Goal: Task Accomplishment & Management: Manage account settings

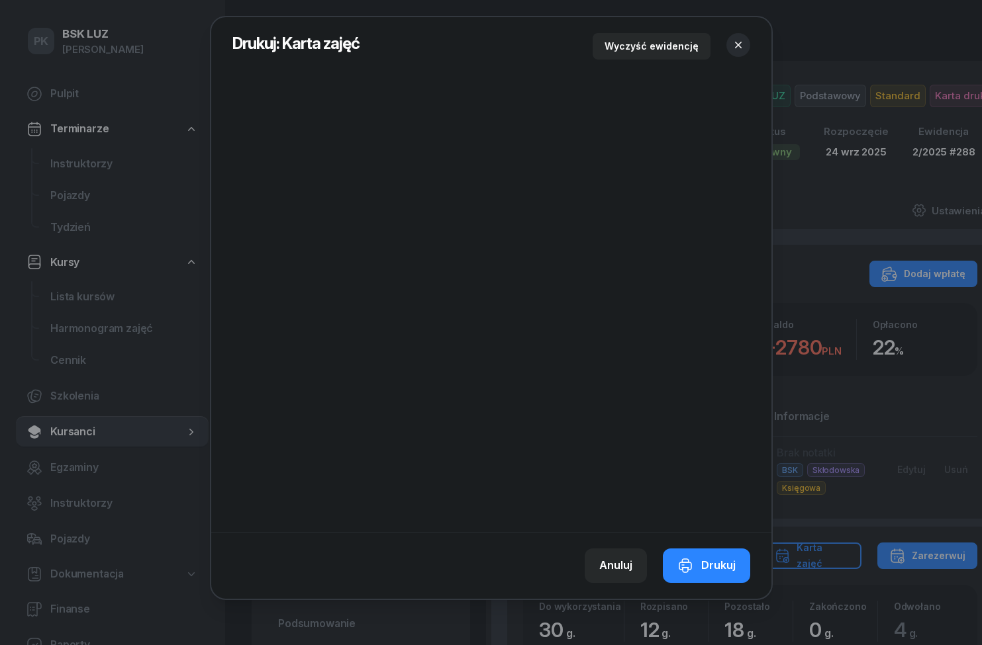
scroll to position [56, 0]
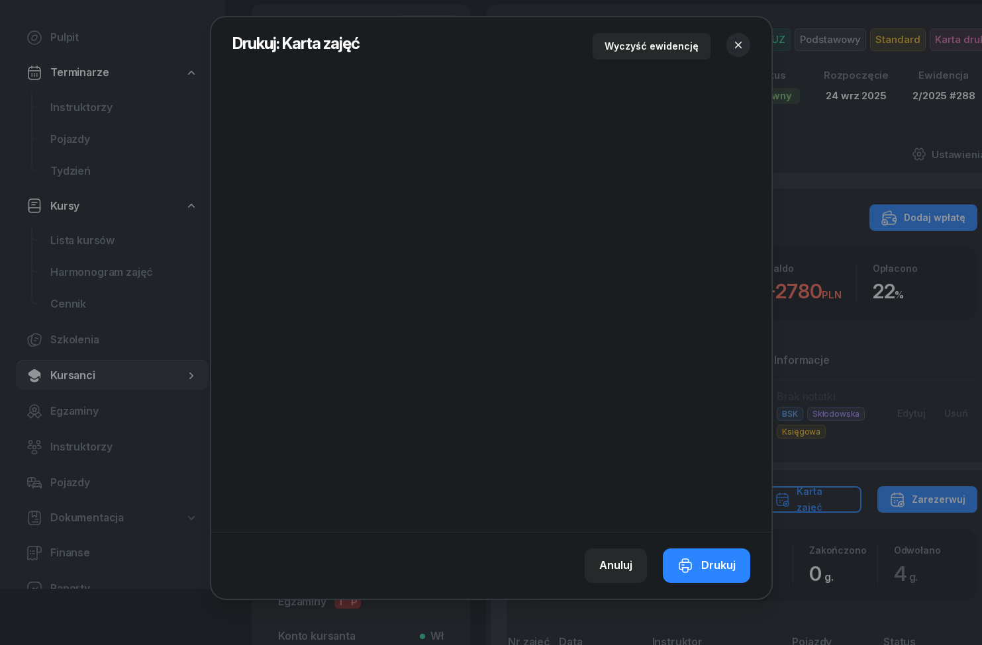
click at [741, 34] on button "button" at bounding box center [738, 45] width 24 height 24
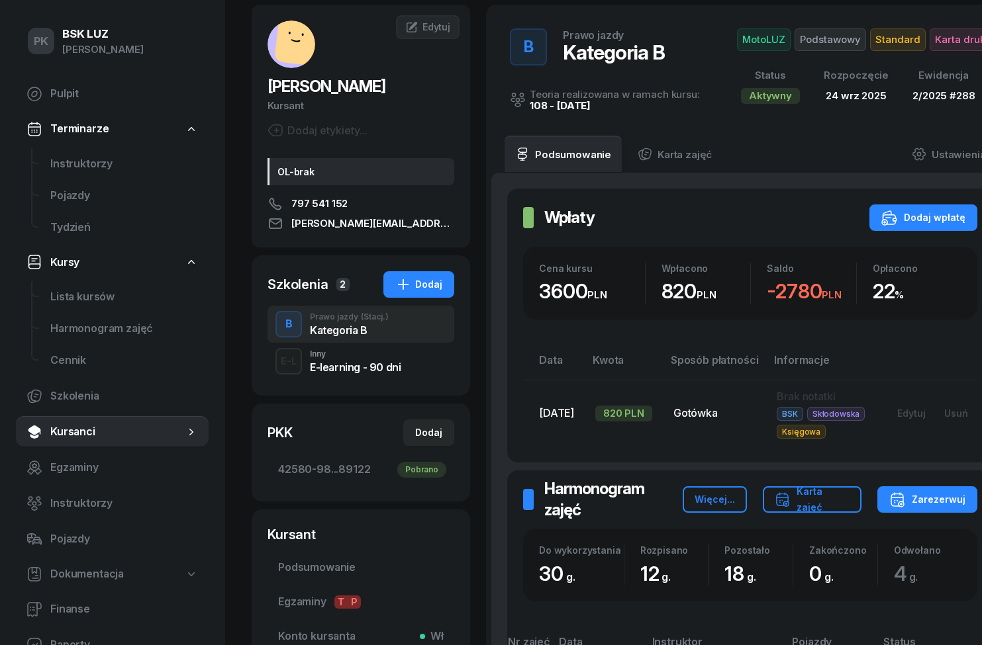
scroll to position [0, 0]
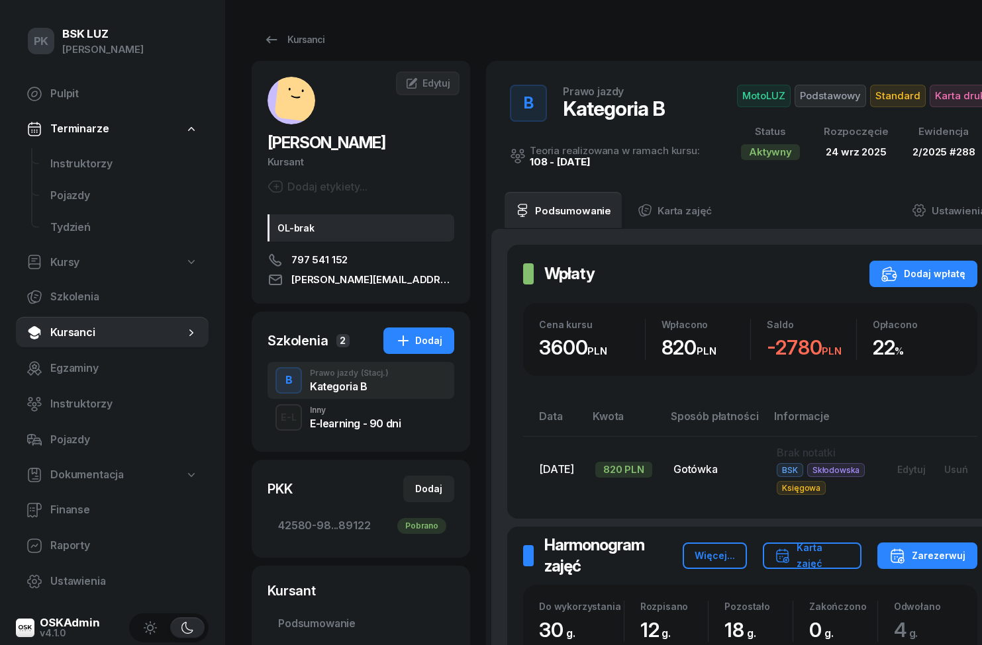
click at [850, 553] on div "Karta zajęć" at bounding box center [811, 556] width 75 height 32
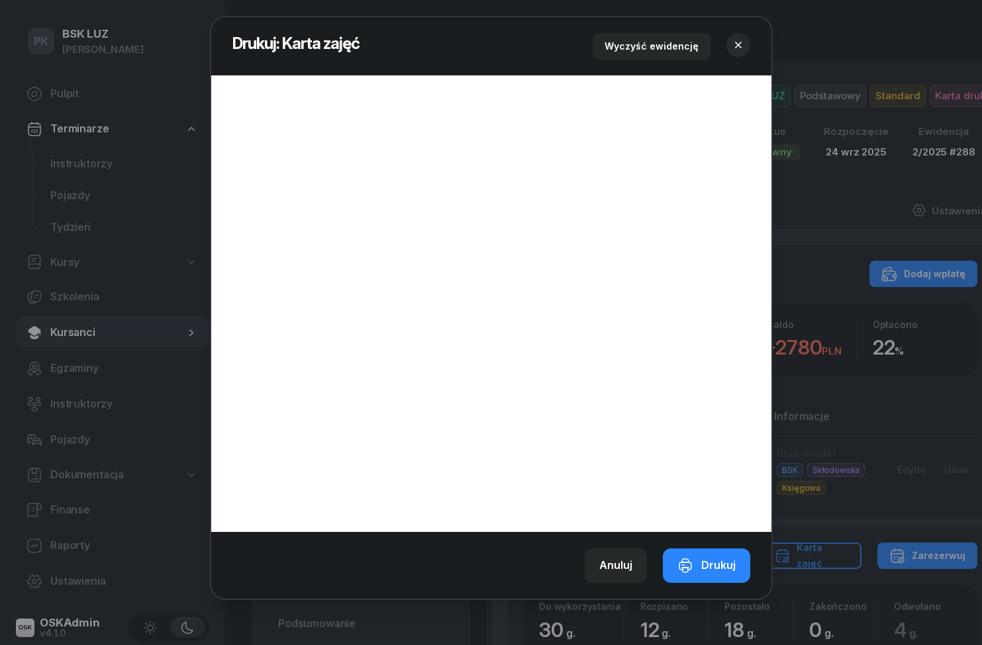
click at [861, 195] on div at bounding box center [491, 322] width 982 height 645
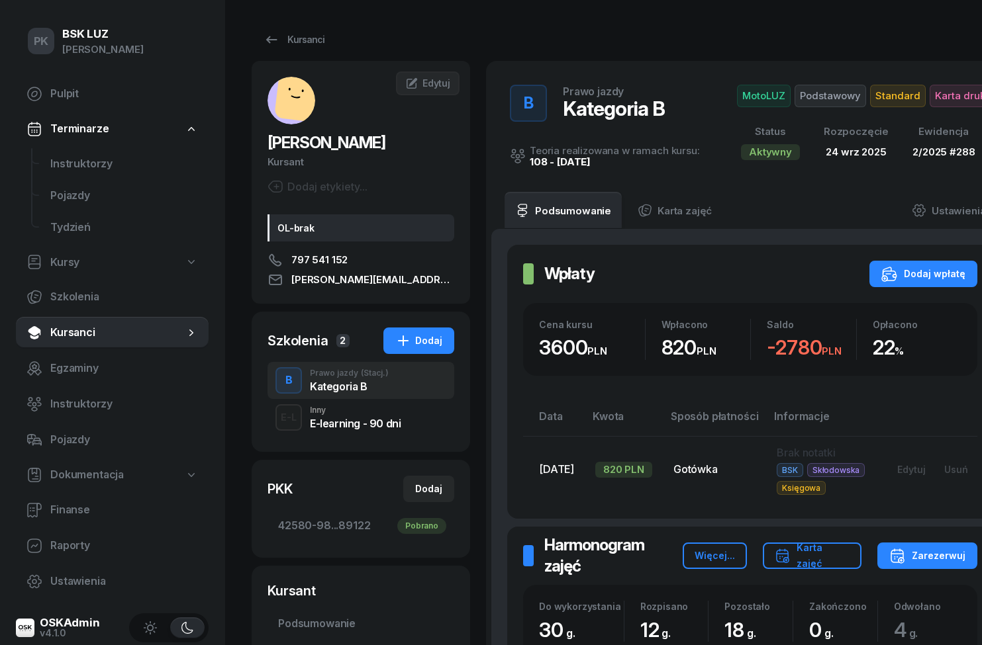
click at [59, 373] on span "Egzaminy" at bounding box center [124, 368] width 148 height 17
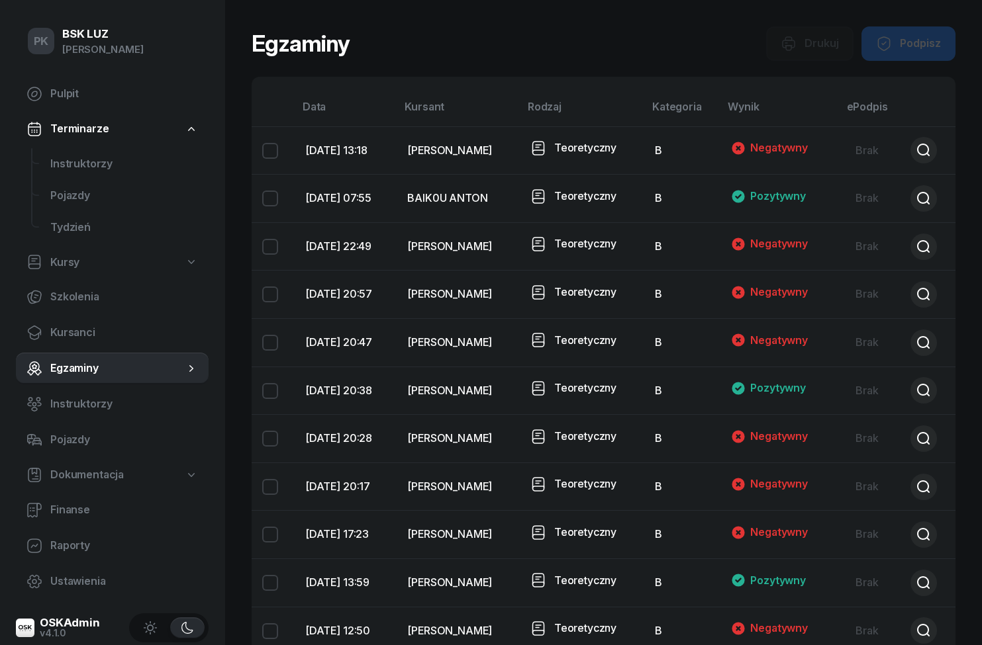
click at [63, 330] on span "Kursanci" at bounding box center [124, 332] width 148 height 17
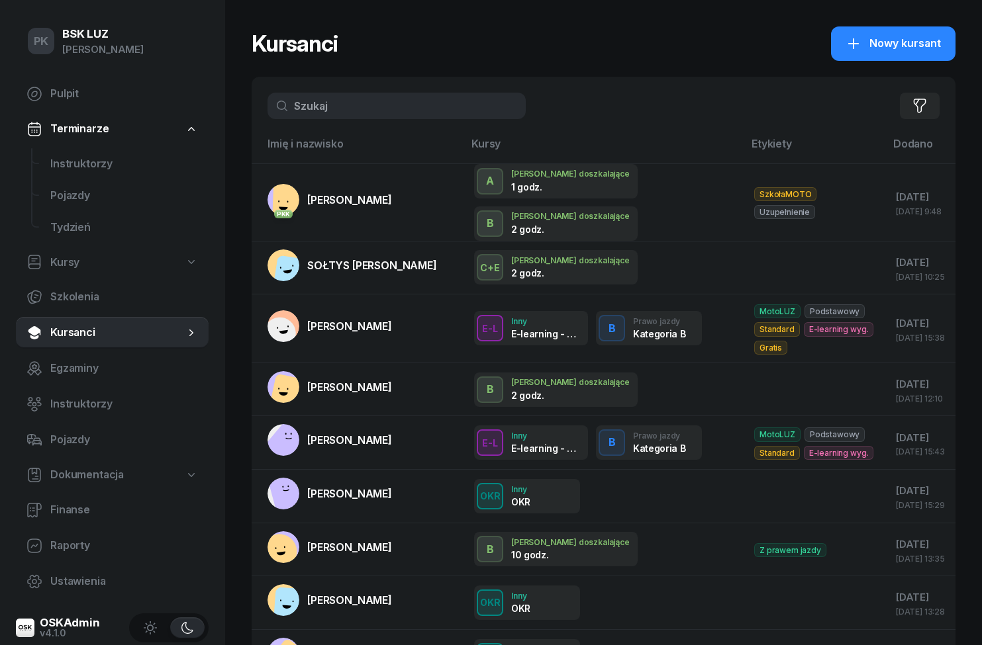
click at [327, 194] on span "[PERSON_NAME]" at bounding box center [349, 199] width 85 height 13
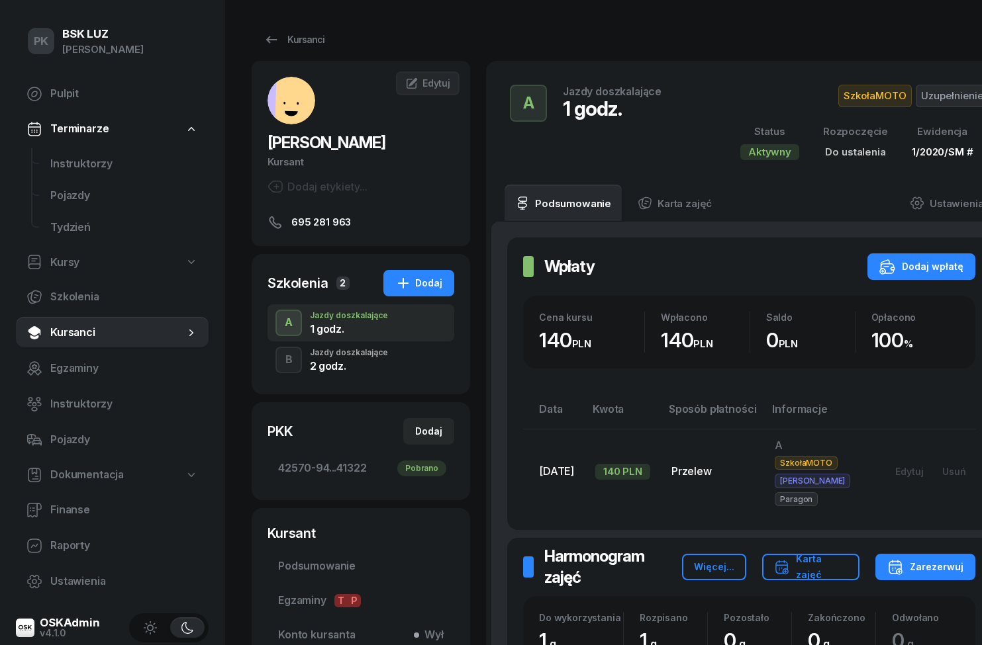
click at [839, 554] on button "Karta zajęć" at bounding box center [811, 567] width 98 height 26
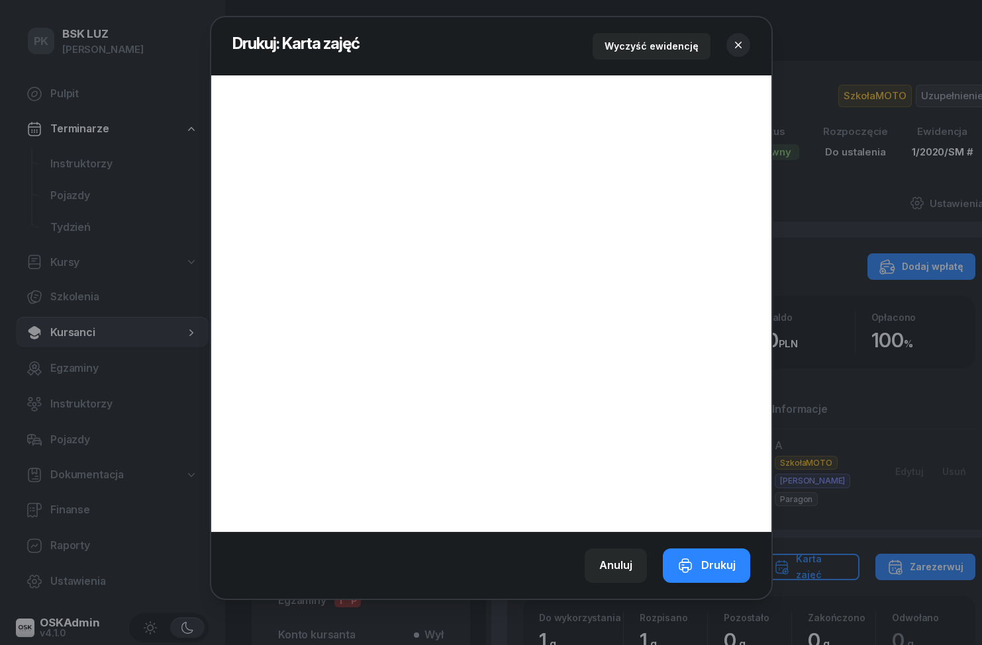
click at [741, 50] on icon "button" at bounding box center [737, 44] width 13 height 13
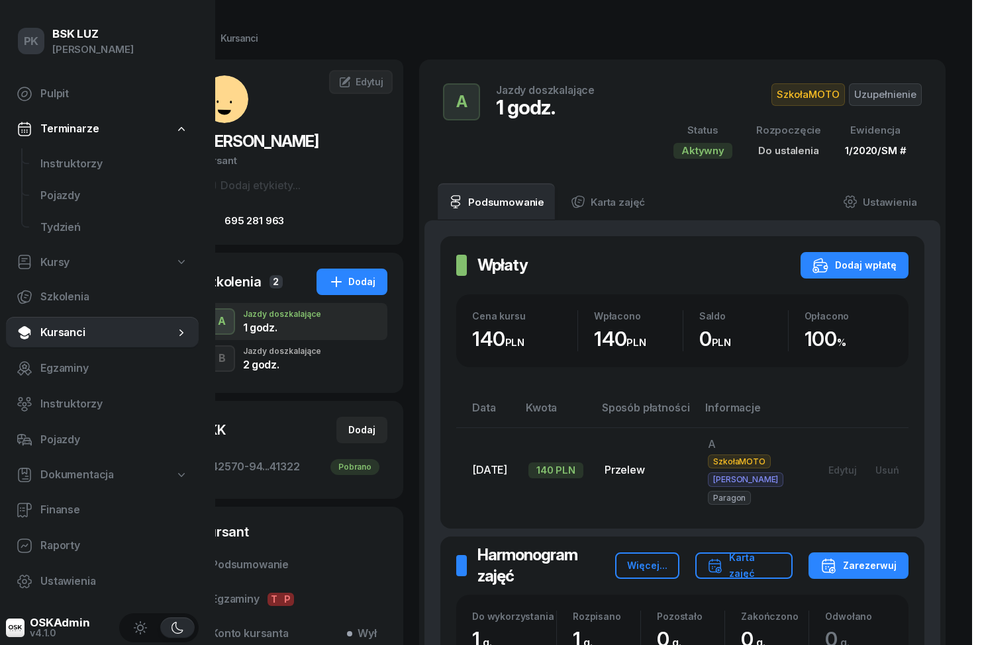
scroll to position [0, 83]
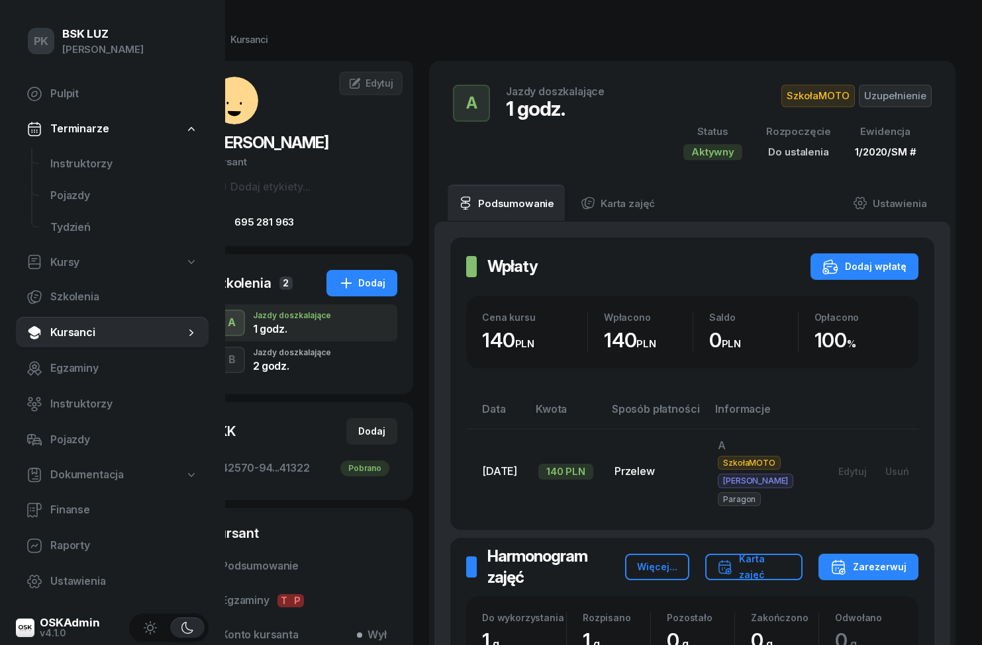
click at [915, 154] on span "1/2020/SM #" at bounding box center [884, 152] width 61 height 13
click at [907, 205] on link "Ustawienia" at bounding box center [889, 203] width 95 height 37
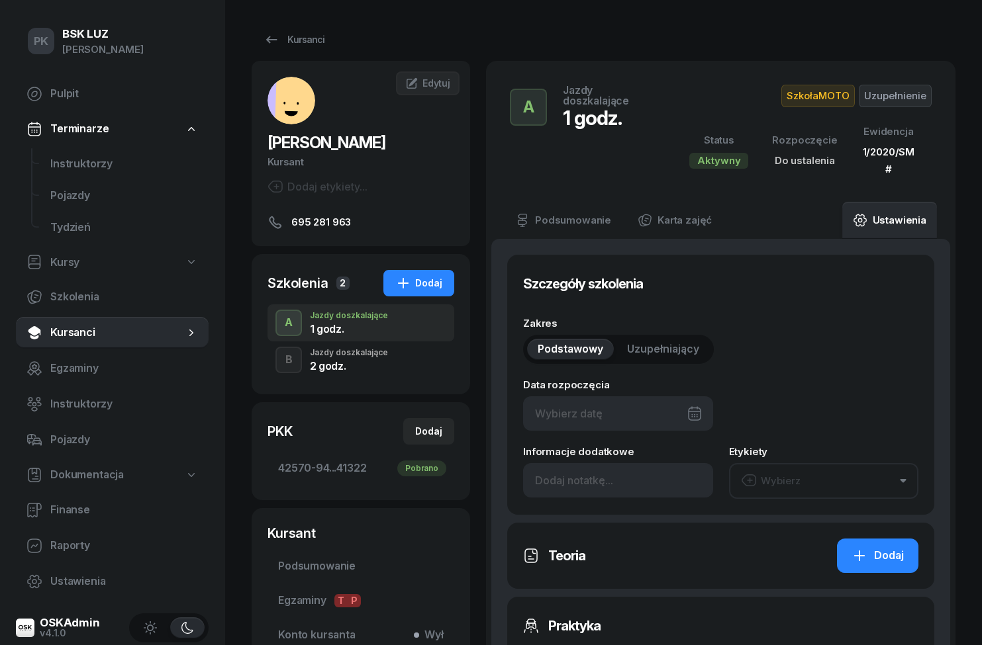
type input "1"
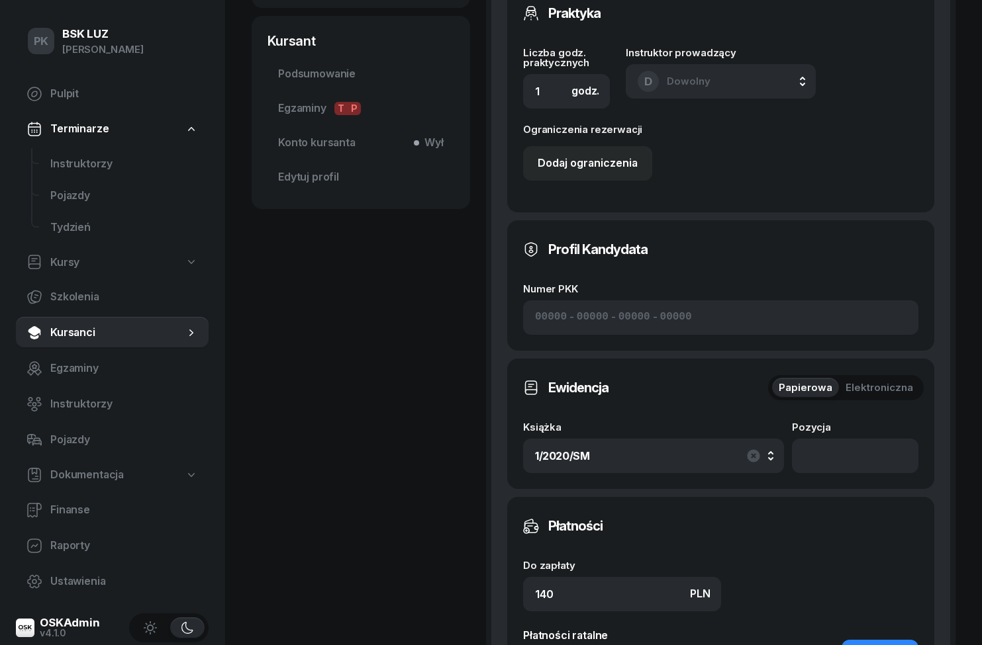
click at [721, 459] on div "1/2020/SM" at bounding box center [653, 455] width 237 height 21
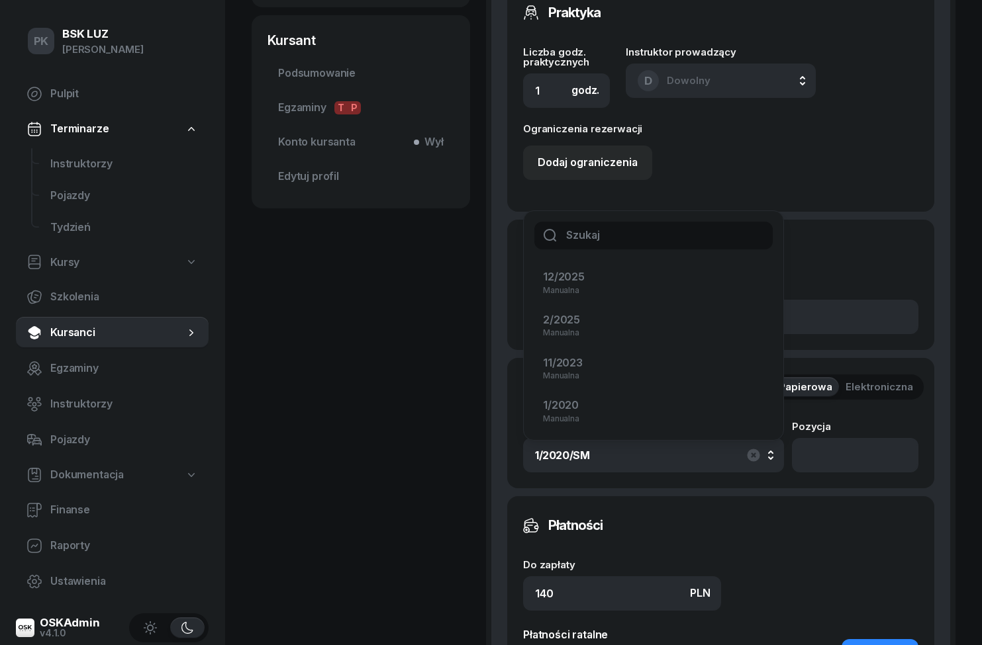
click at [695, 412] on div "1/2020 Manualna" at bounding box center [645, 410] width 205 height 26
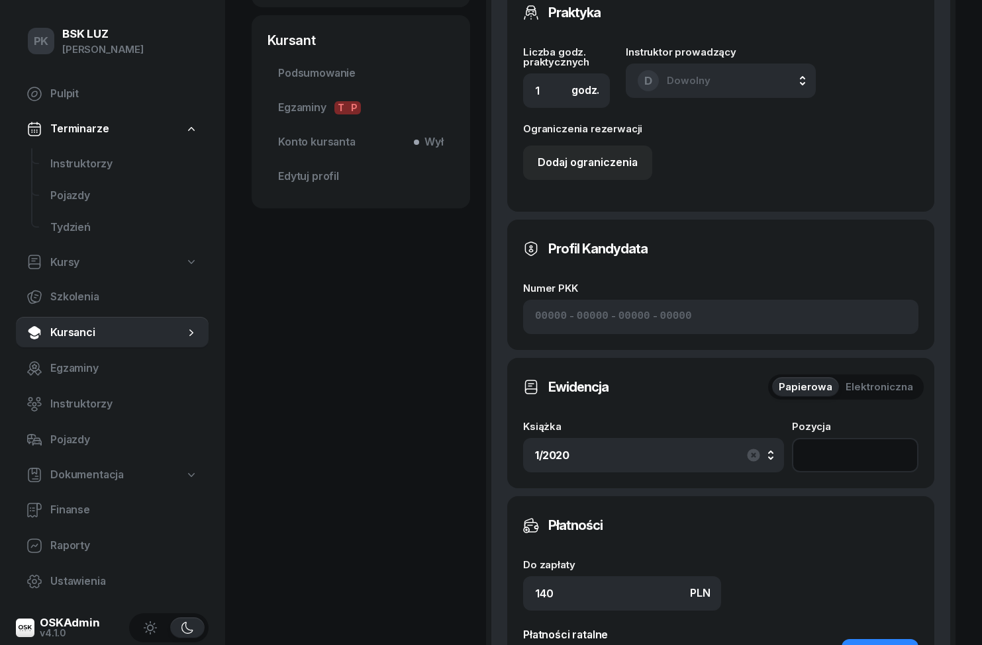
click at [864, 457] on input "number" at bounding box center [855, 455] width 126 height 34
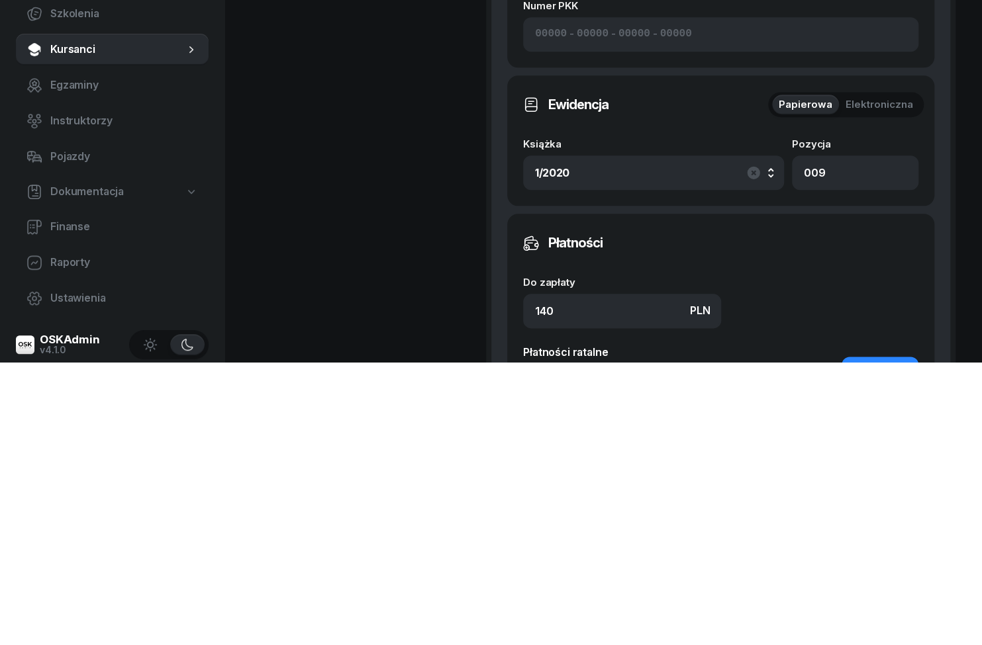
scroll to position [776, 0]
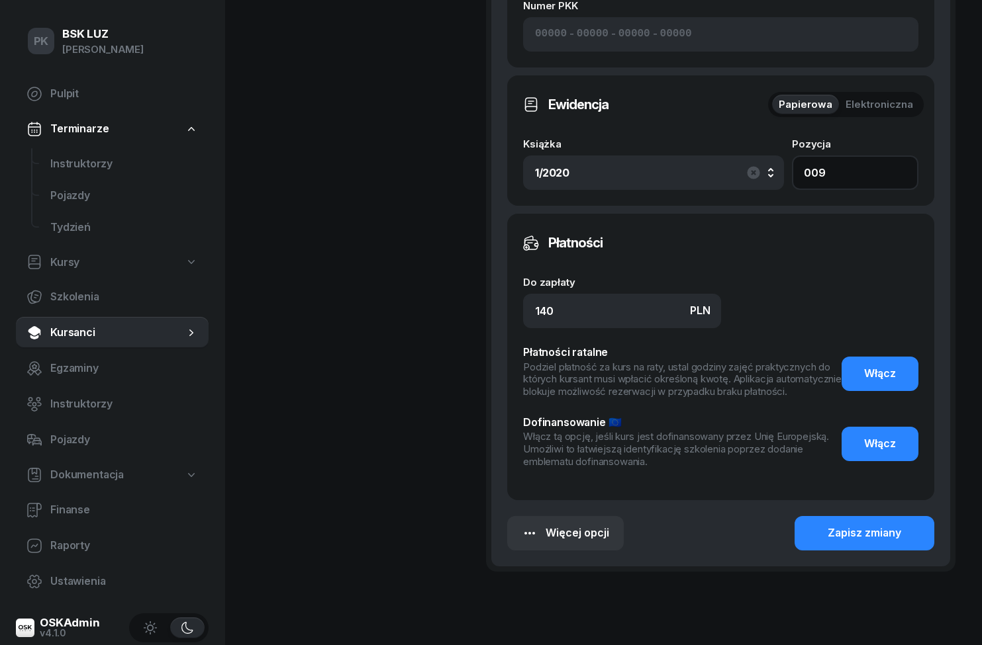
type input "009"
click at [886, 531] on div "Zapisz zmiany" at bounding box center [863, 533] width 73 height 17
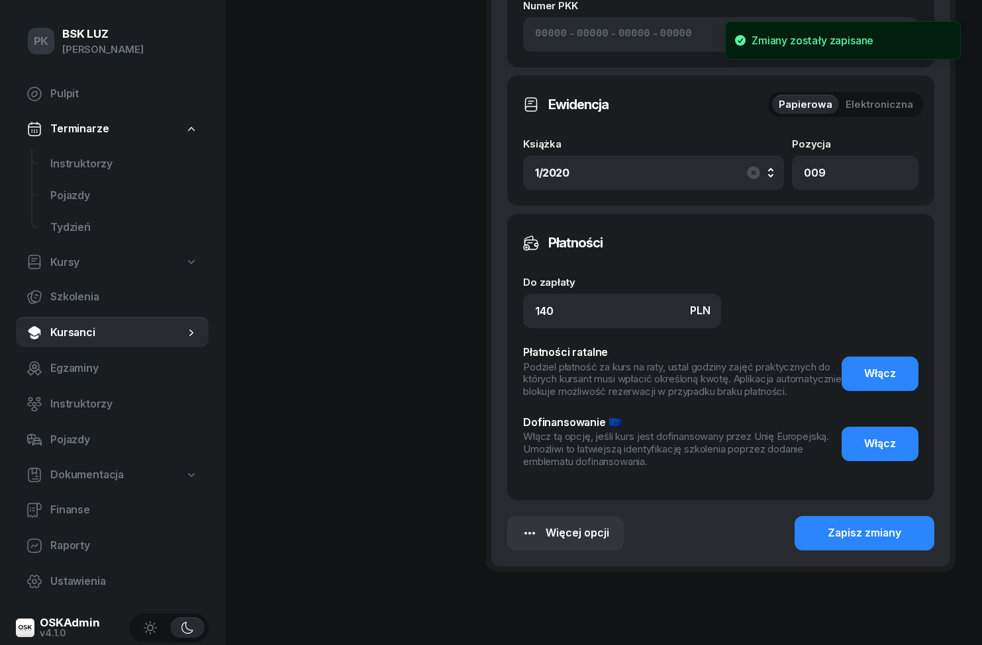
scroll to position [233, 0]
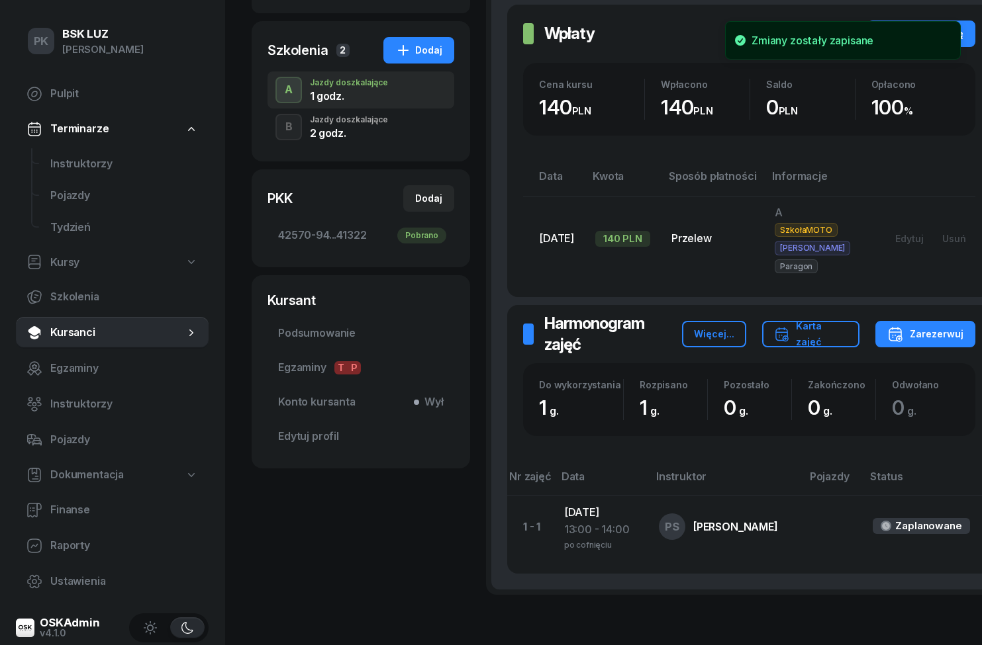
click at [848, 318] on div "Karta zajęć" at bounding box center [811, 334] width 74 height 32
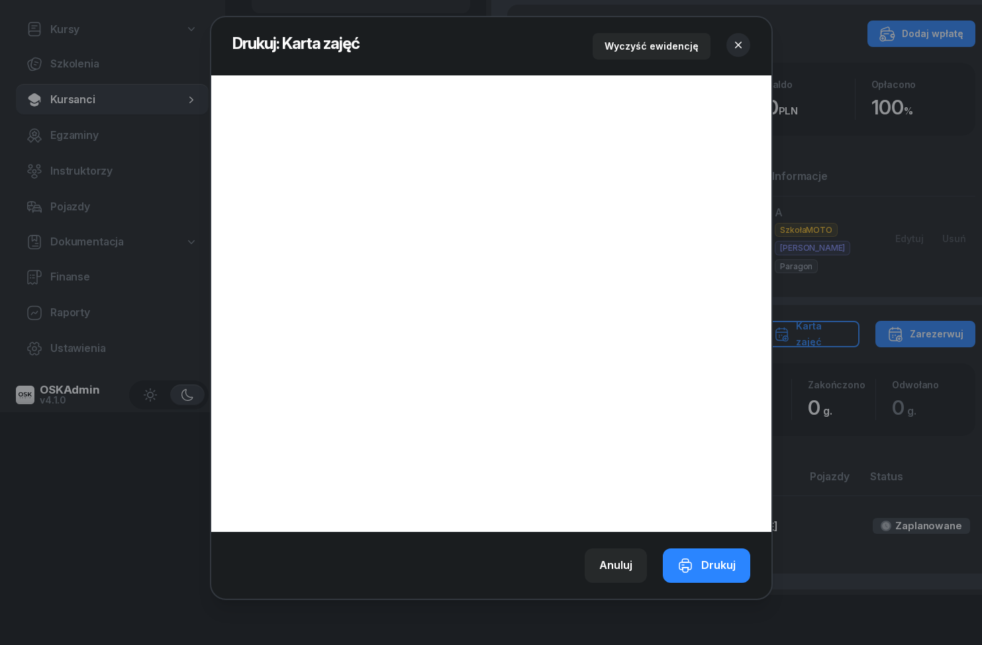
click at [739, 46] on icon "button" at bounding box center [737, 44] width 13 height 13
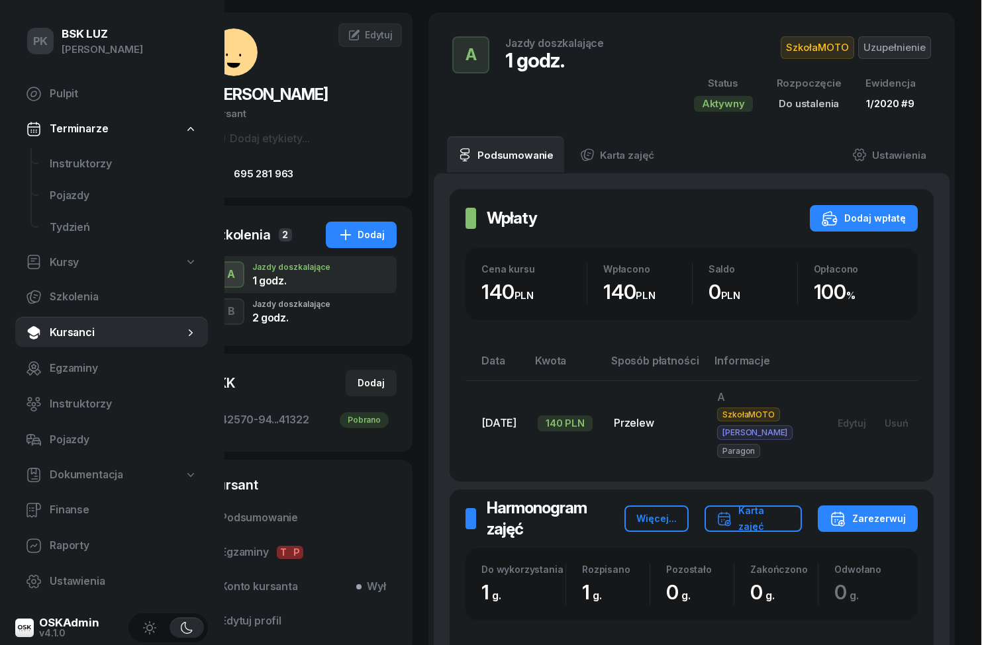
scroll to position [49, 83]
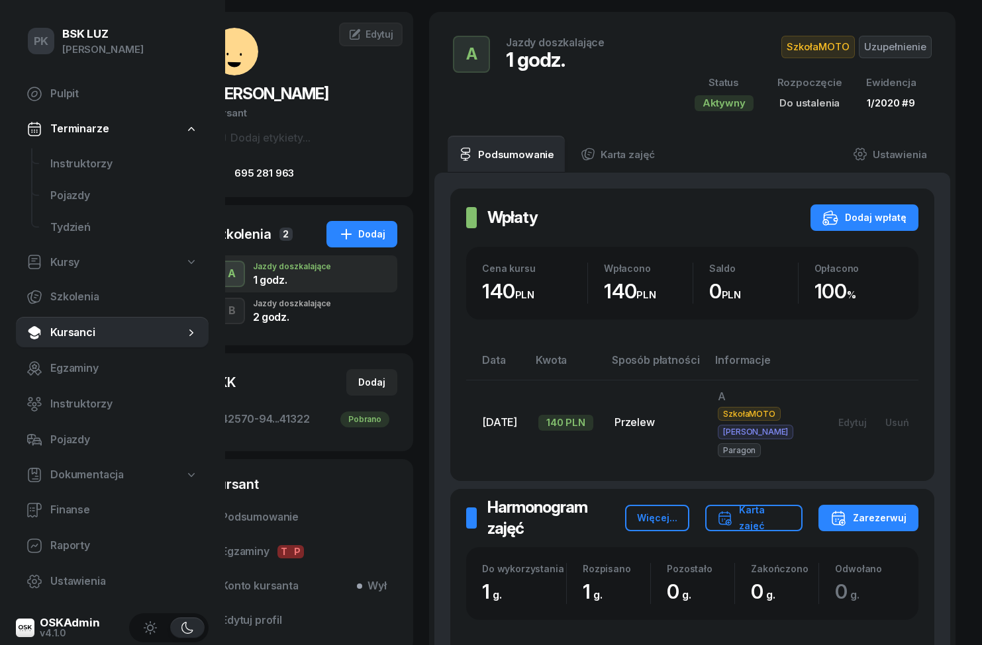
click at [915, 152] on link "Ustawienia" at bounding box center [889, 154] width 95 height 37
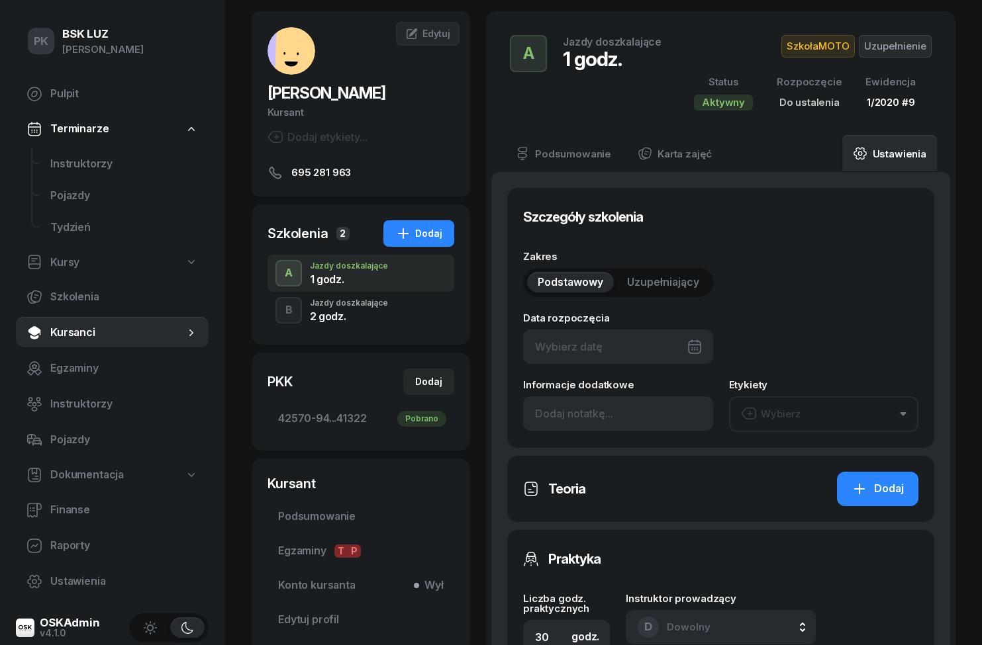
type input "[DATE]"
type input "1"
type input "9"
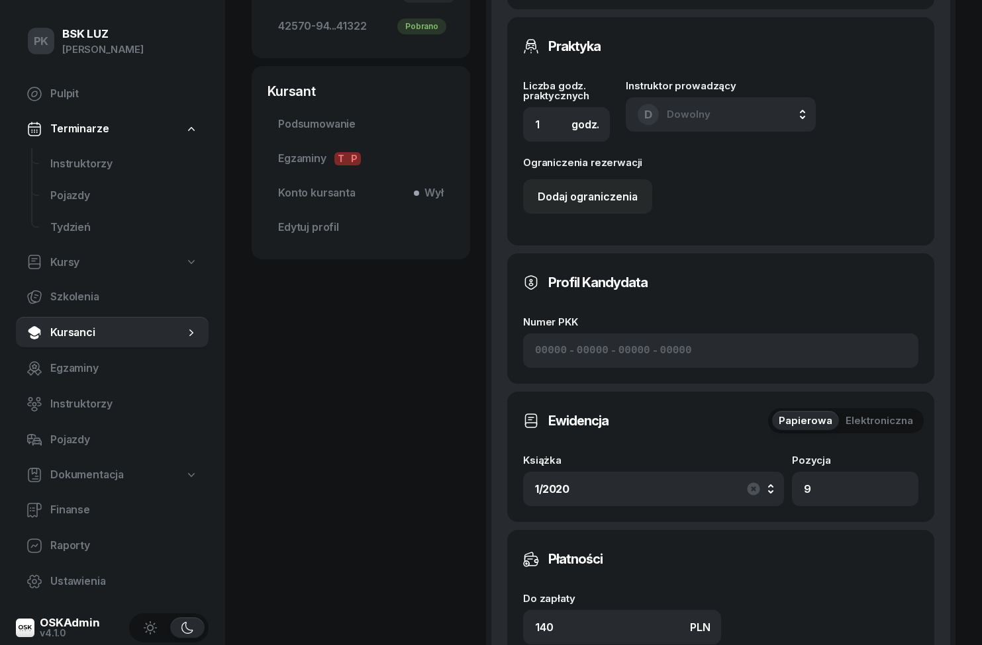
click at [731, 498] on button "1/2020" at bounding box center [653, 489] width 261 height 34
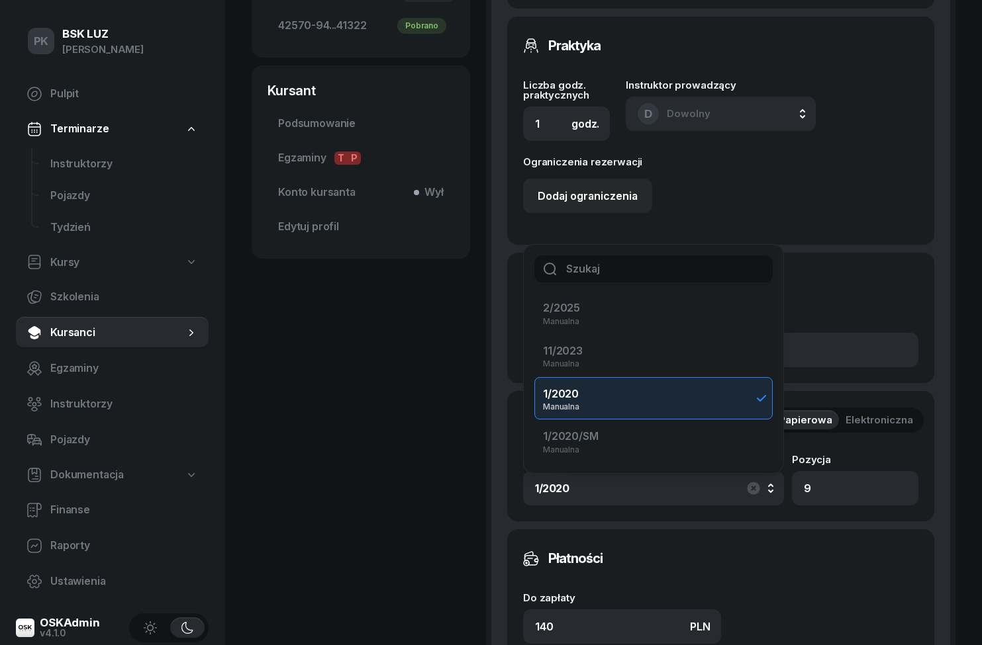
scroll to position [49, 0]
click at [699, 433] on div "1/2020/SM Manualna" at bounding box center [645, 441] width 205 height 26
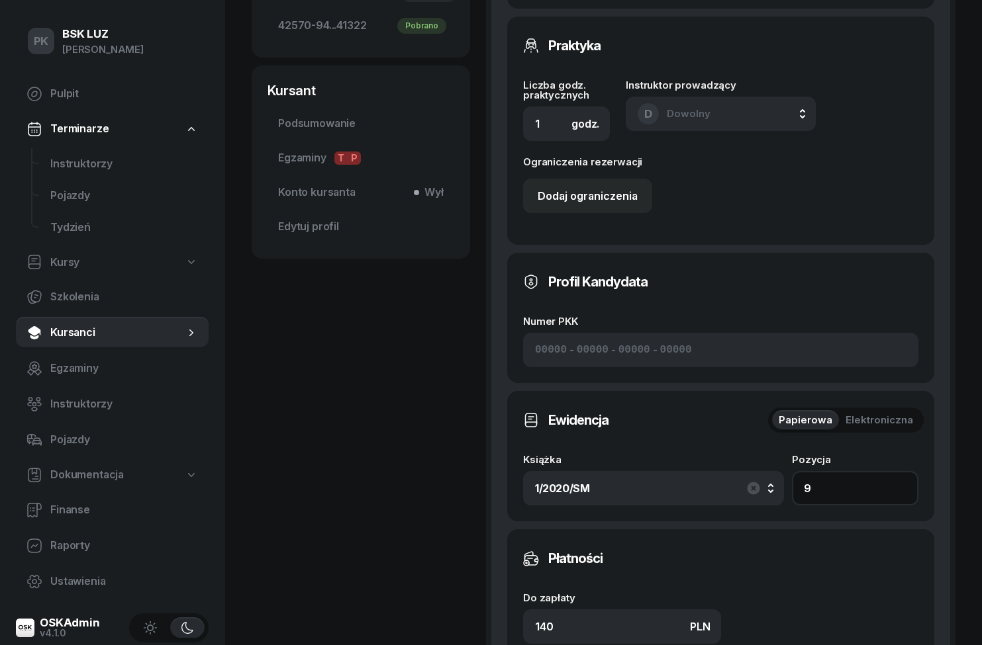
click at [866, 486] on input "9" at bounding box center [855, 488] width 126 height 34
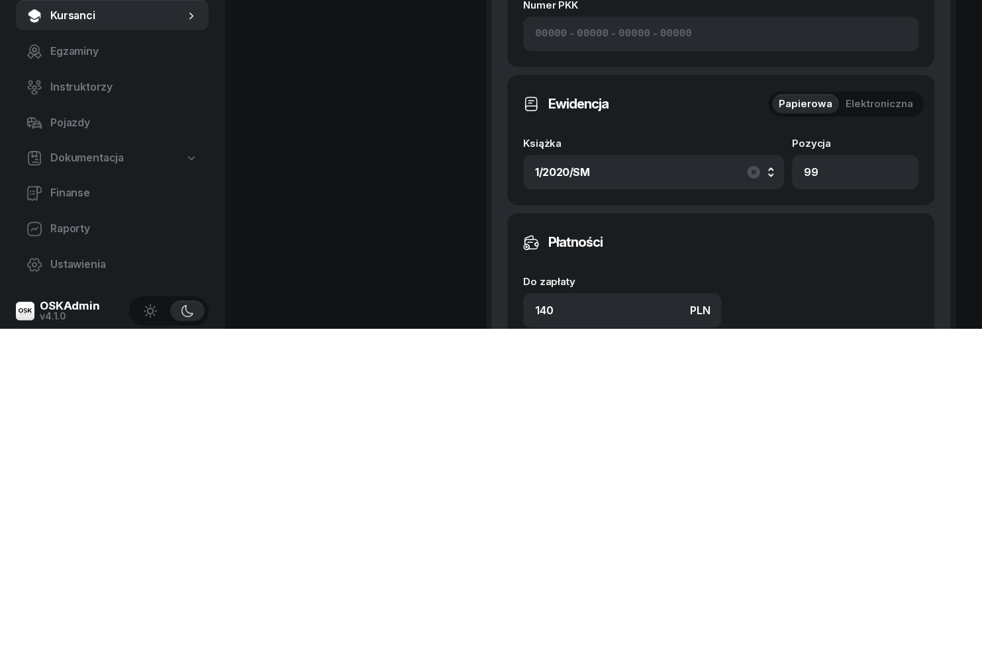
scroll to position [759, 0]
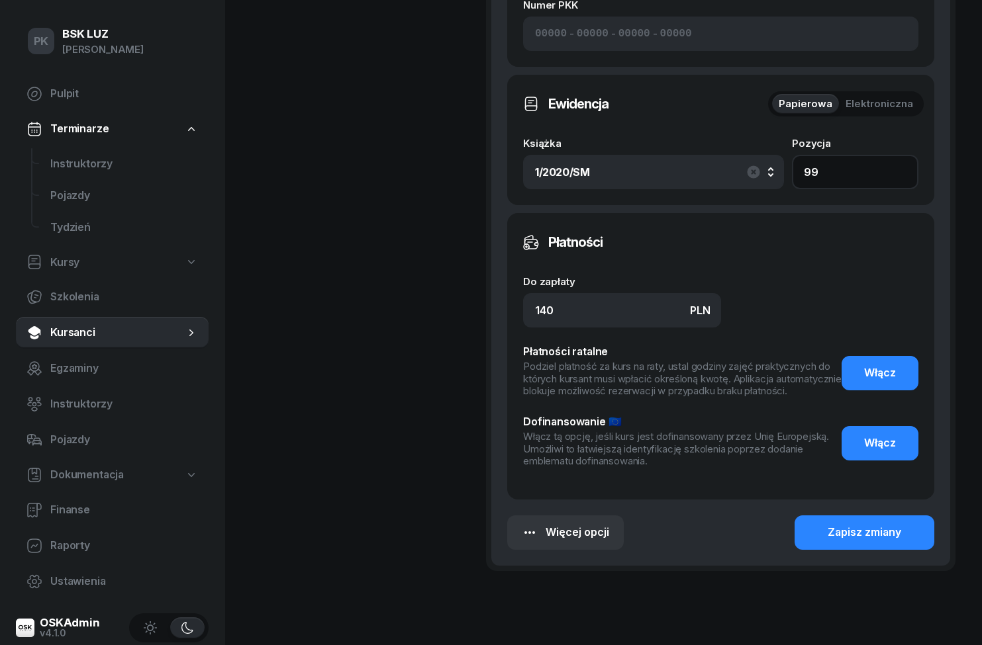
type input "99"
click at [893, 541] on div "Zapisz zmiany" at bounding box center [863, 532] width 73 height 17
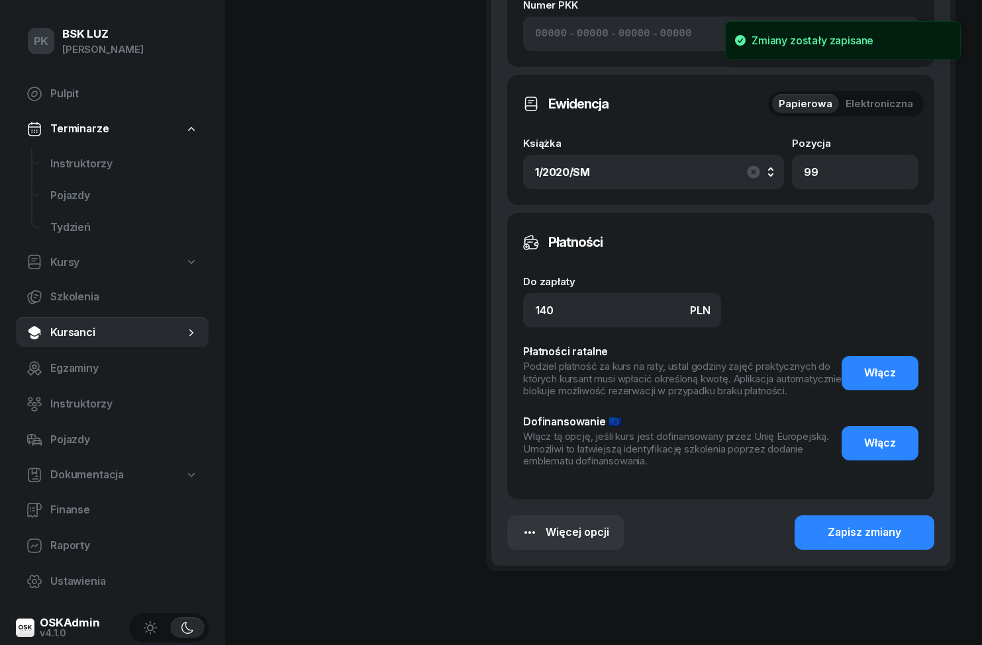
scroll to position [233, 0]
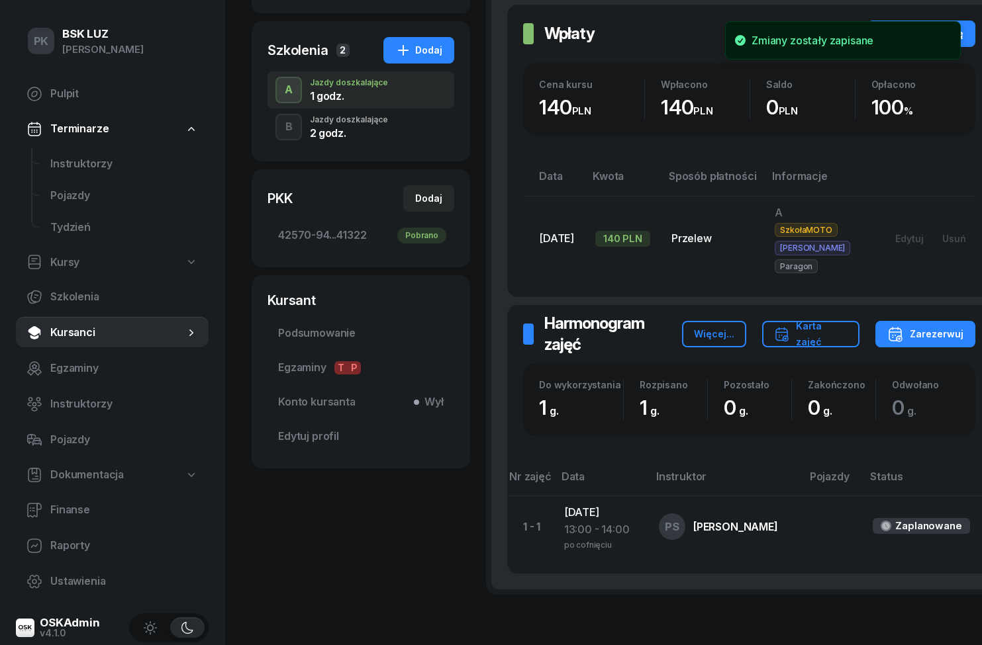
click at [848, 318] on div "Karta zajęć" at bounding box center [811, 334] width 74 height 32
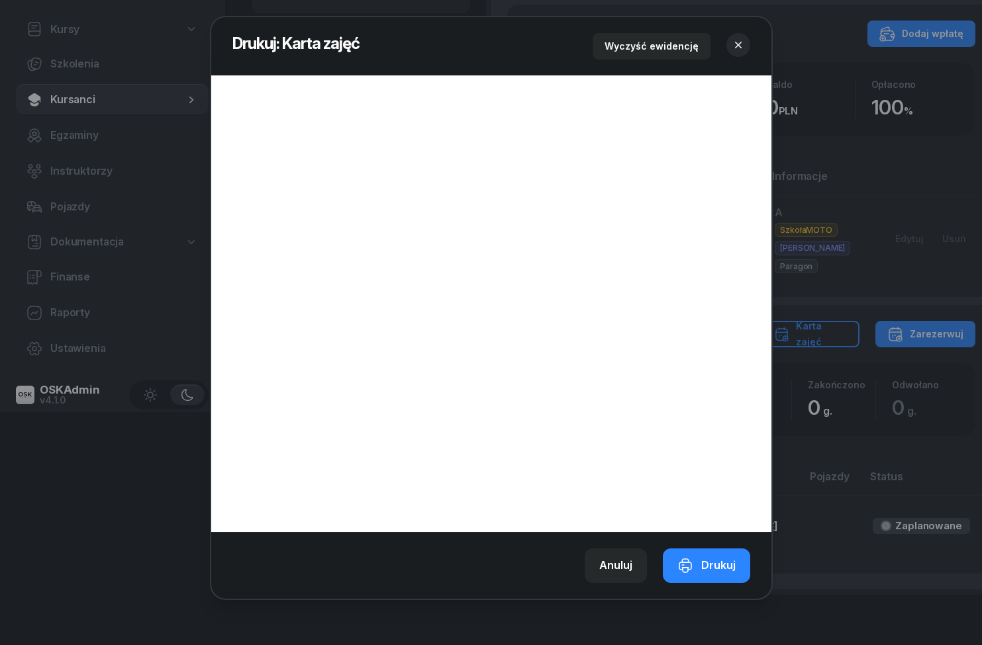
click at [633, 583] on button "Anuluj" at bounding box center [615, 566] width 62 height 34
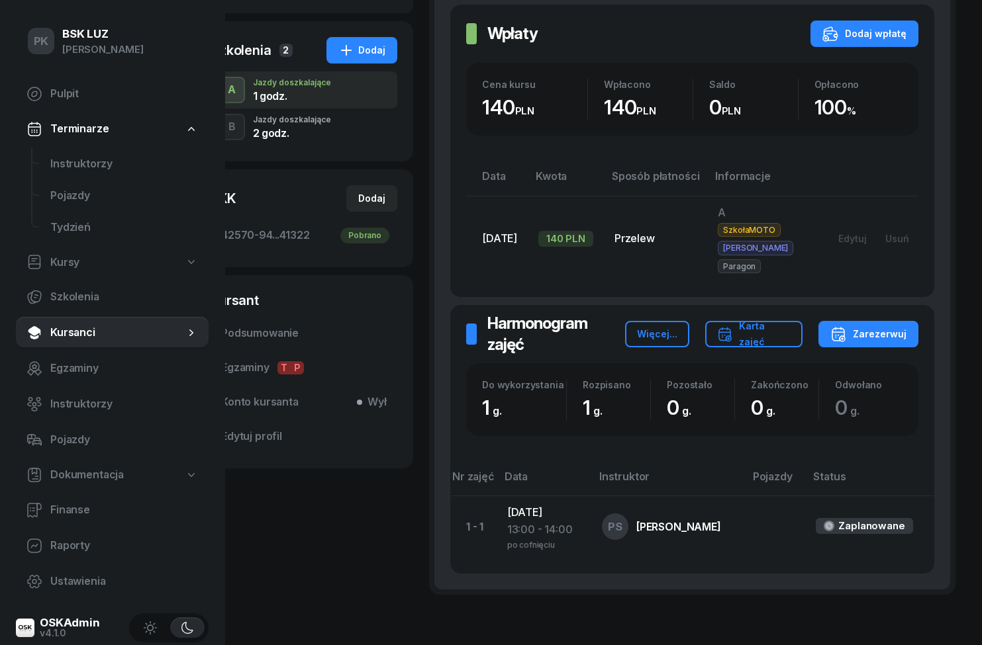
scroll to position [233, 83]
click at [62, 333] on span "Kursanci" at bounding box center [117, 332] width 134 height 17
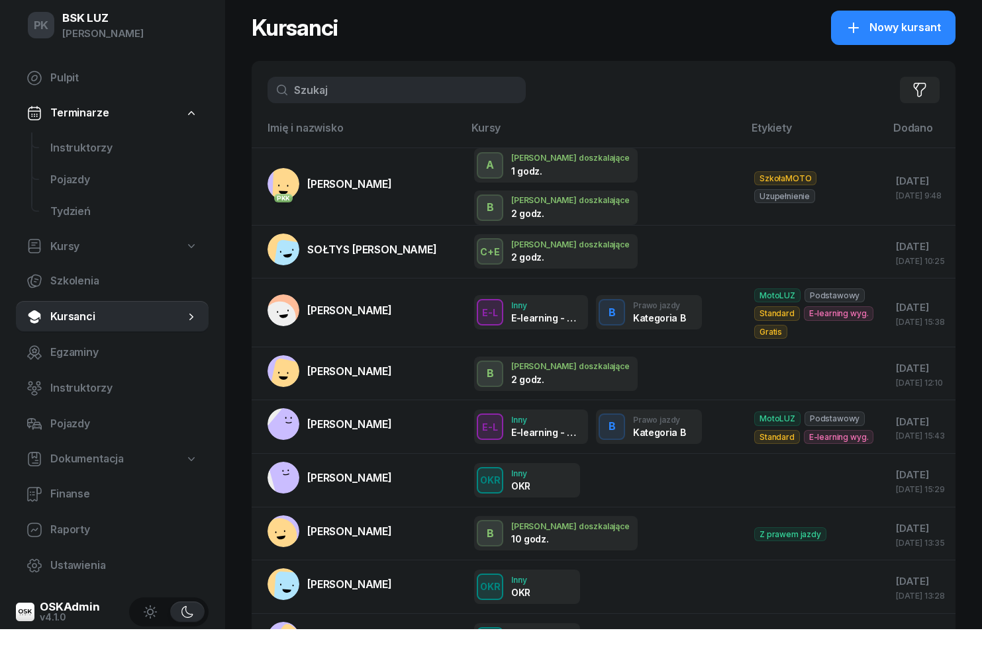
scroll to position [17, 0]
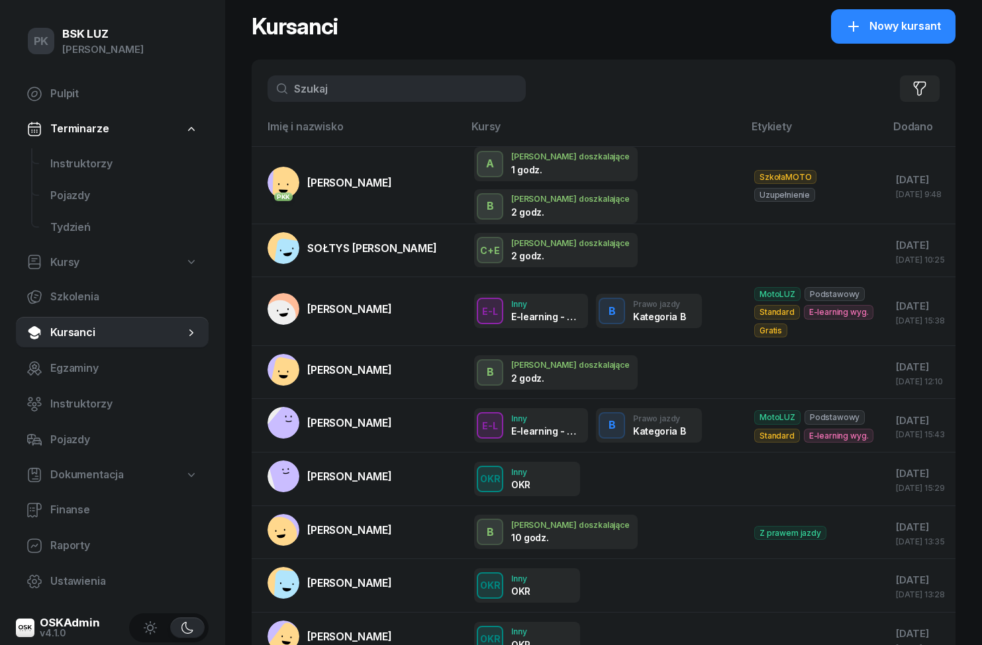
click at [328, 190] on link "PKK BARANEK [PERSON_NAME]" at bounding box center [329, 183] width 124 height 32
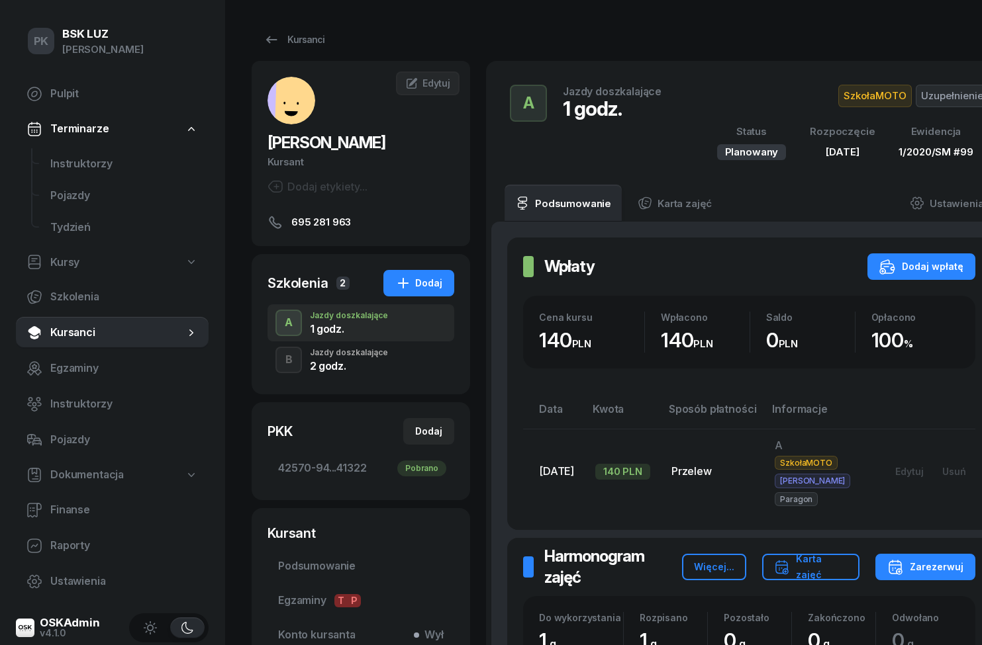
click at [298, 354] on div "button" at bounding box center [289, 360] width 24 height 24
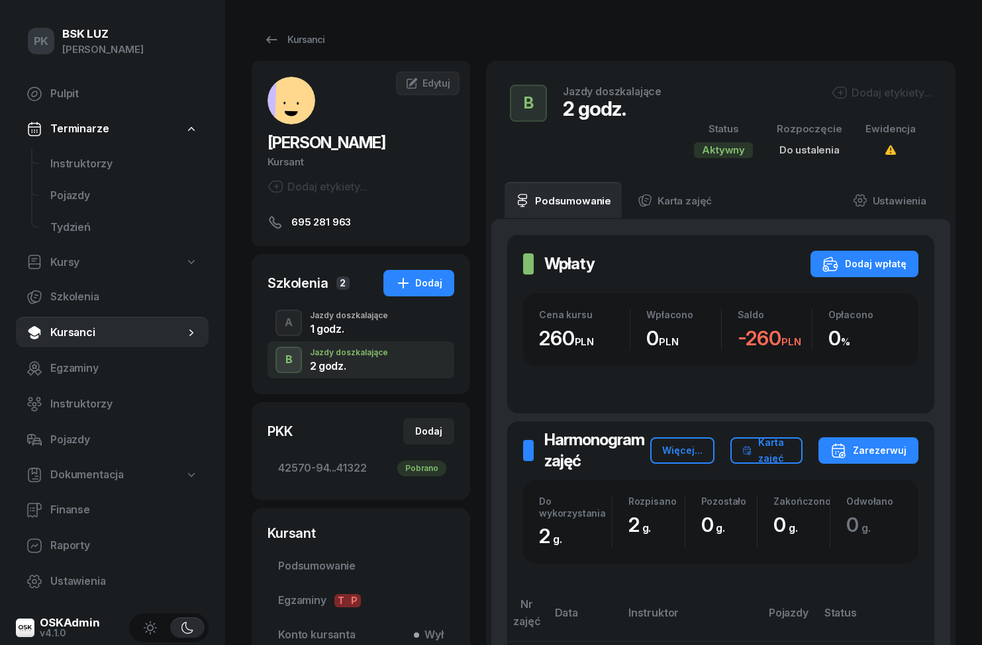
click at [301, 319] on button "A" at bounding box center [288, 323] width 26 height 26
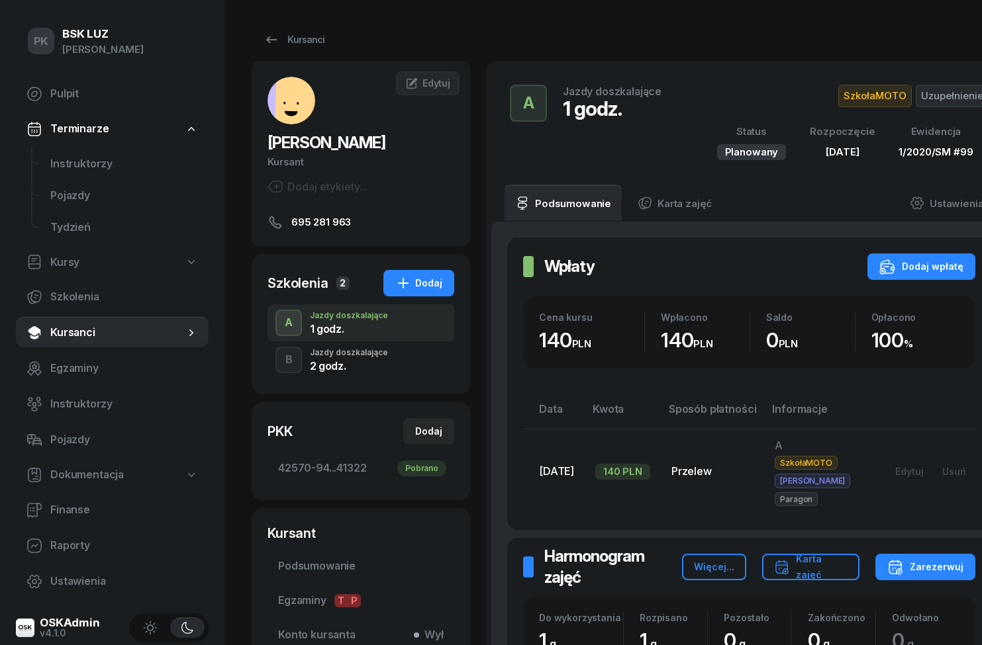
click at [297, 361] on div "B" at bounding box center [289, 360] width 18 height 23
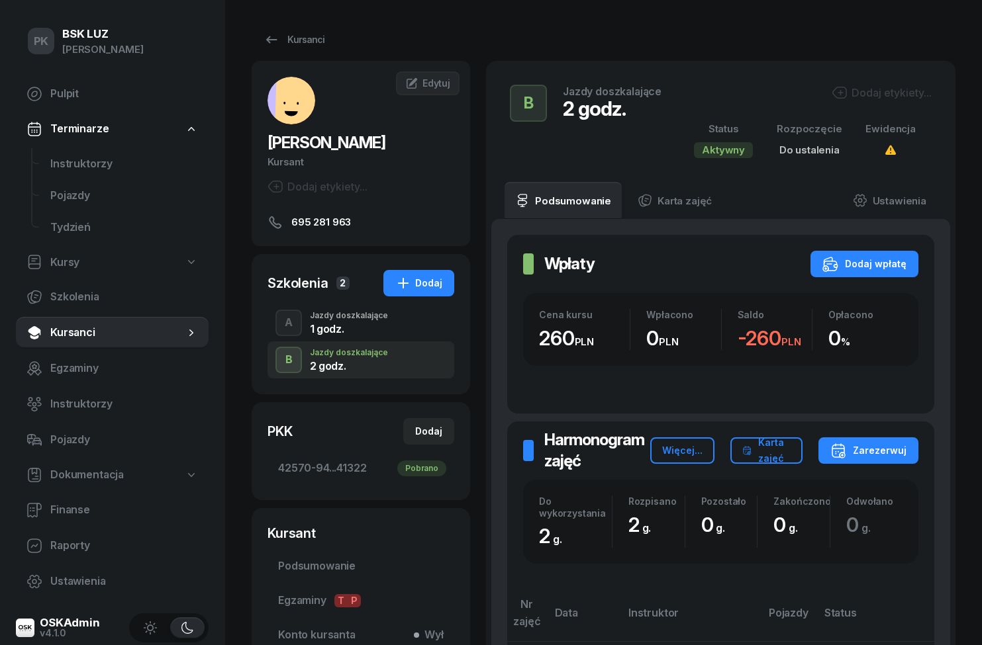
click at [917, 207] on link "Ustawienia" at bounding box center [889, 200] width 95 height 37
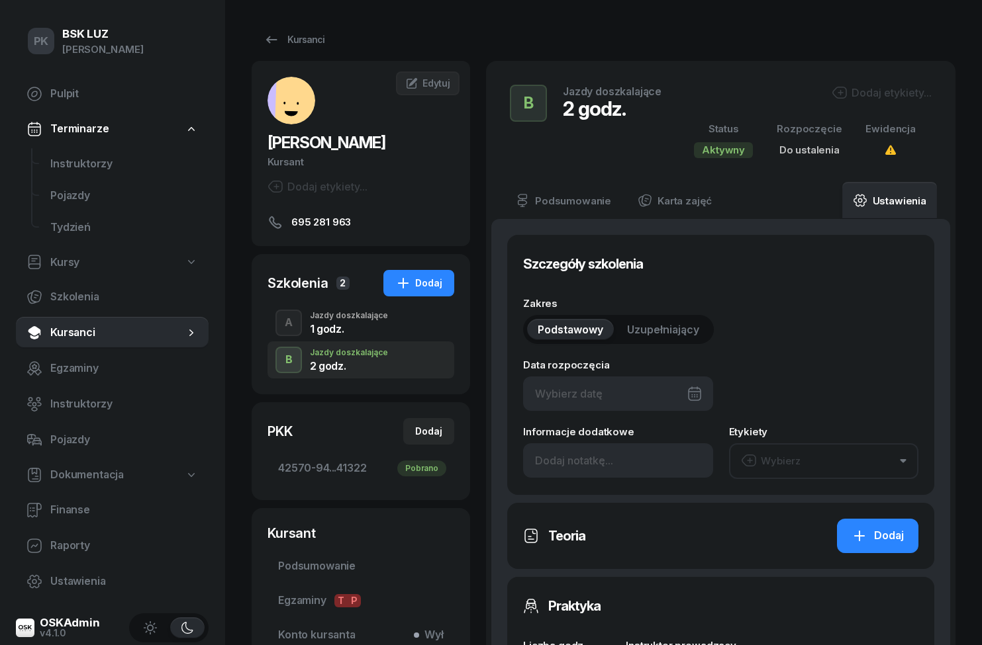
type input "2"
type input "42570"
type input "94051"
type input "84883"
type input "41322"
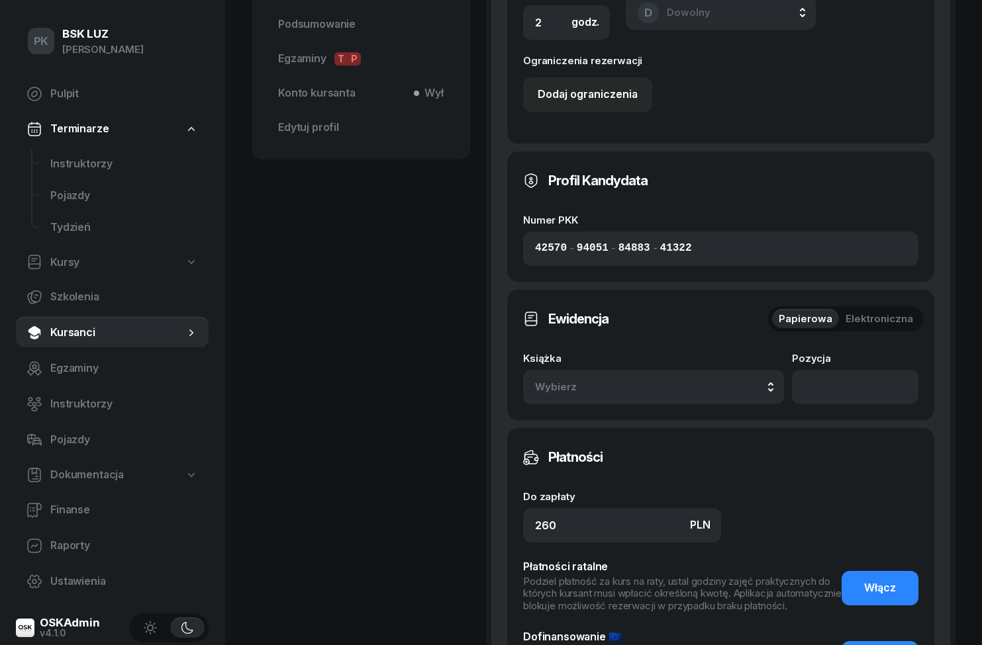
click at [710, 397] on button "Wybierz" at bounding box center [653, 387] width 261 height 34
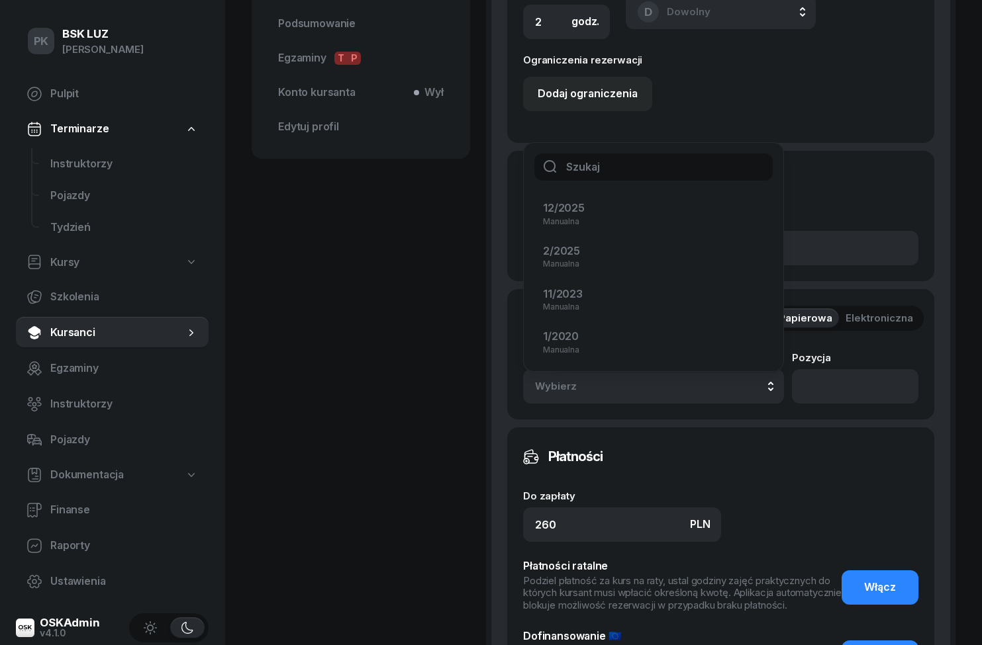
scroll to position [545, 0]
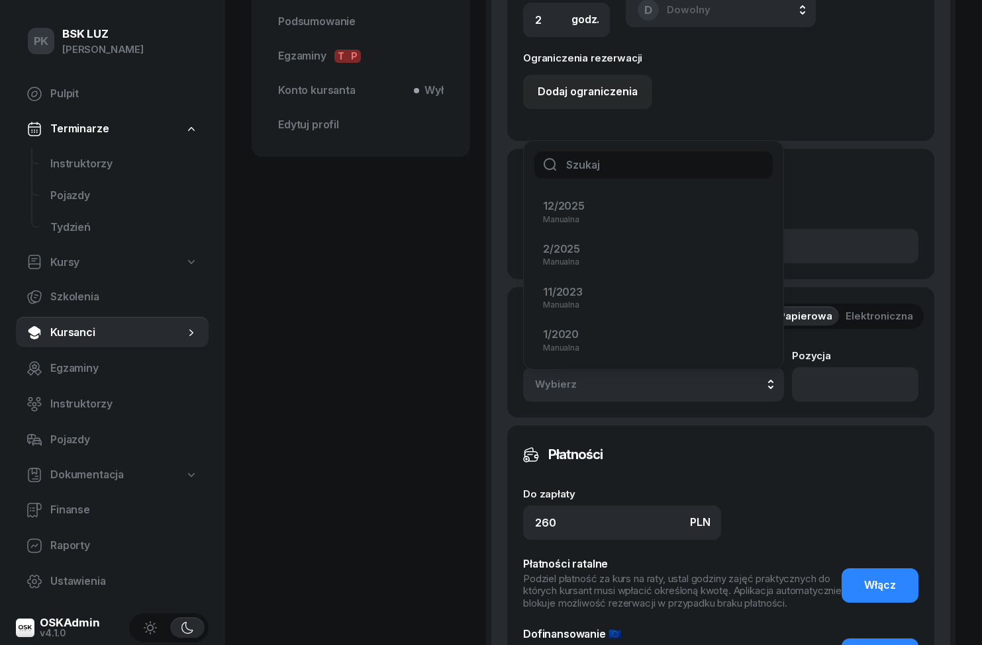
click at [700, 257] on div "2/2025 Manualna" at bounding box center [645, 254] width 205 height 26
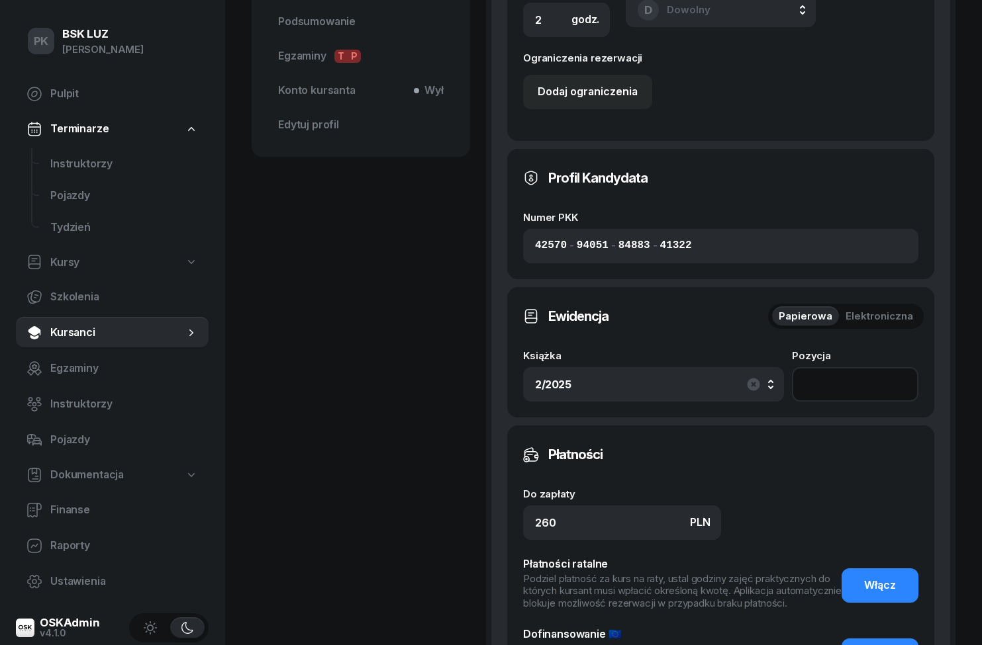
click at [868, 383] on input "number" at bounding box center [855, 384] width 126 height 34
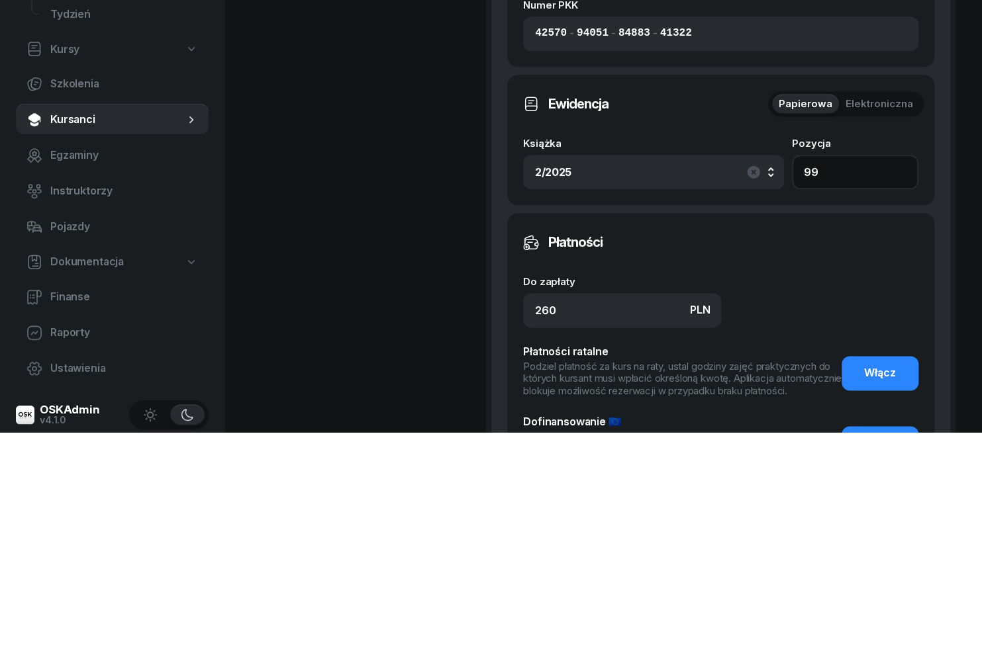
type input "9"
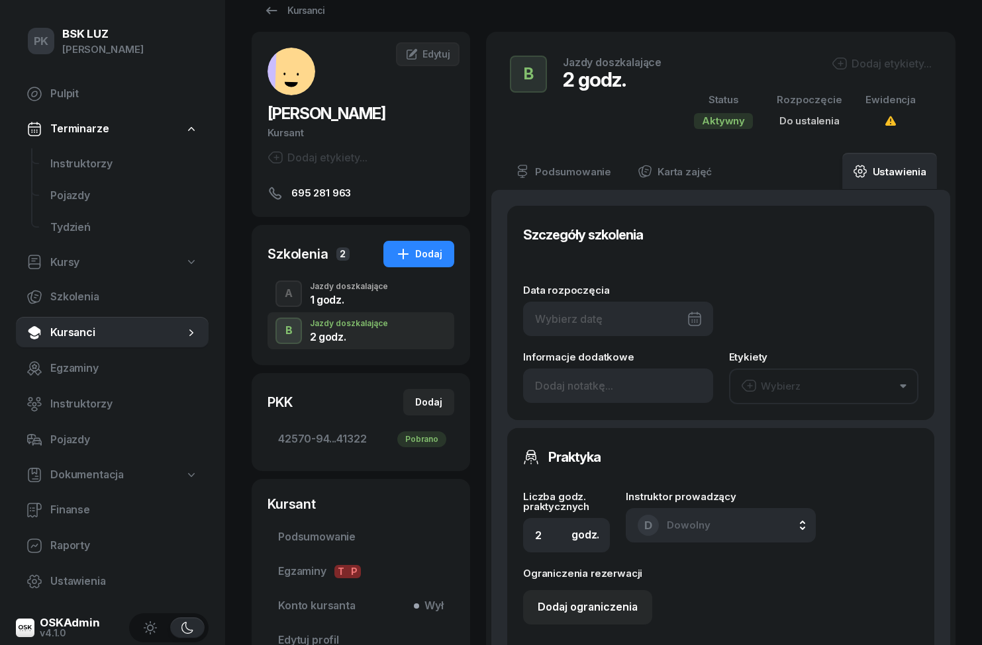
scroll to position [26, 0]
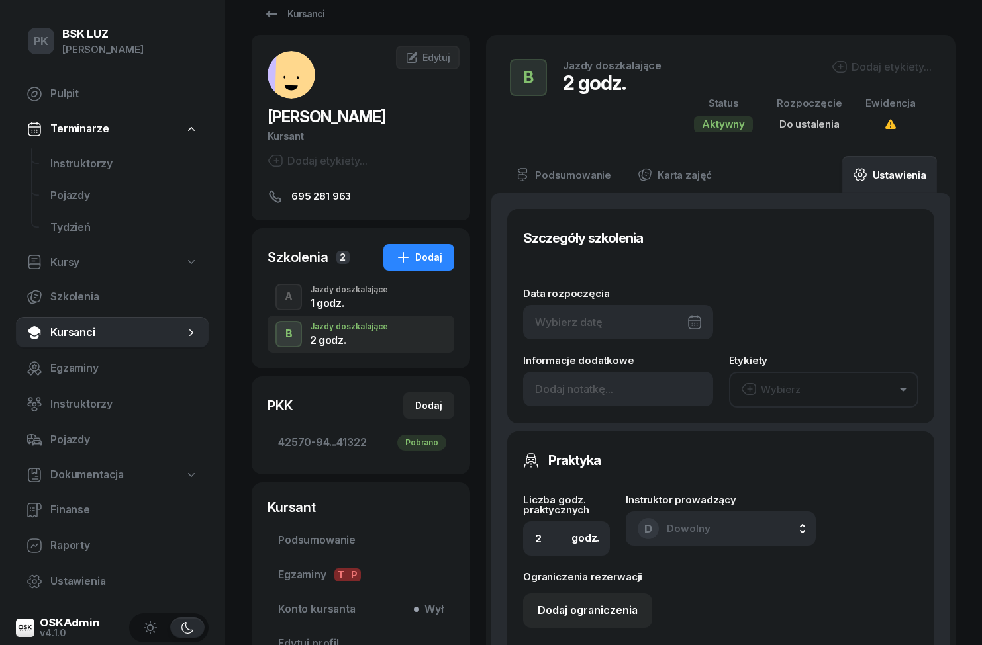
type input "224"
click at [907, 69] on div "Dodaj etykiety..." at bounding box center [881, 67] width 100 height 16
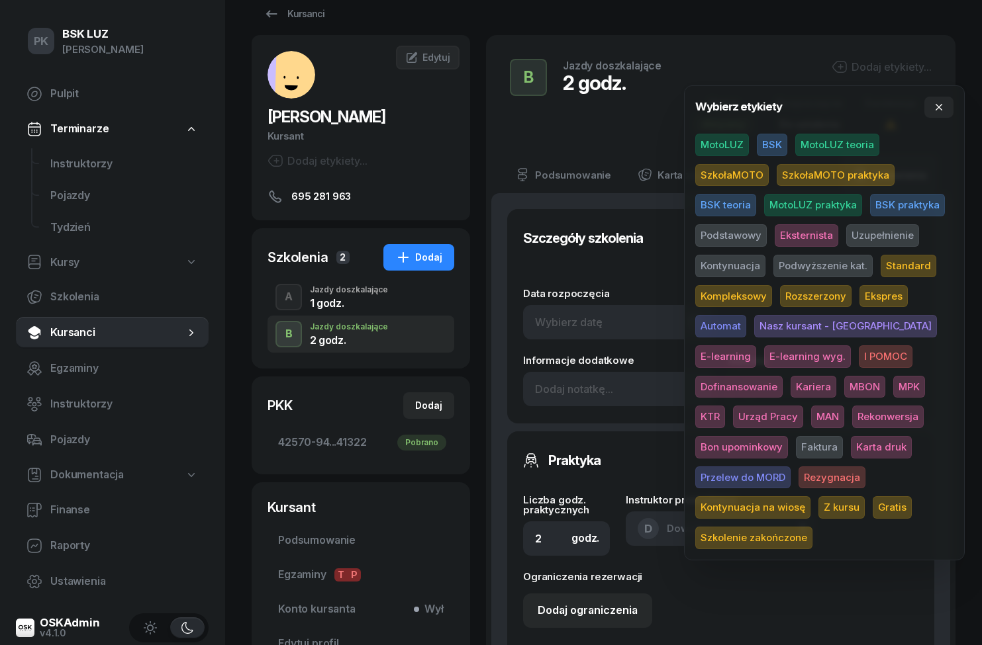
click at [738, 141] on span "MotoLUZ" at bounding box center [722, 145] width 54 height 23
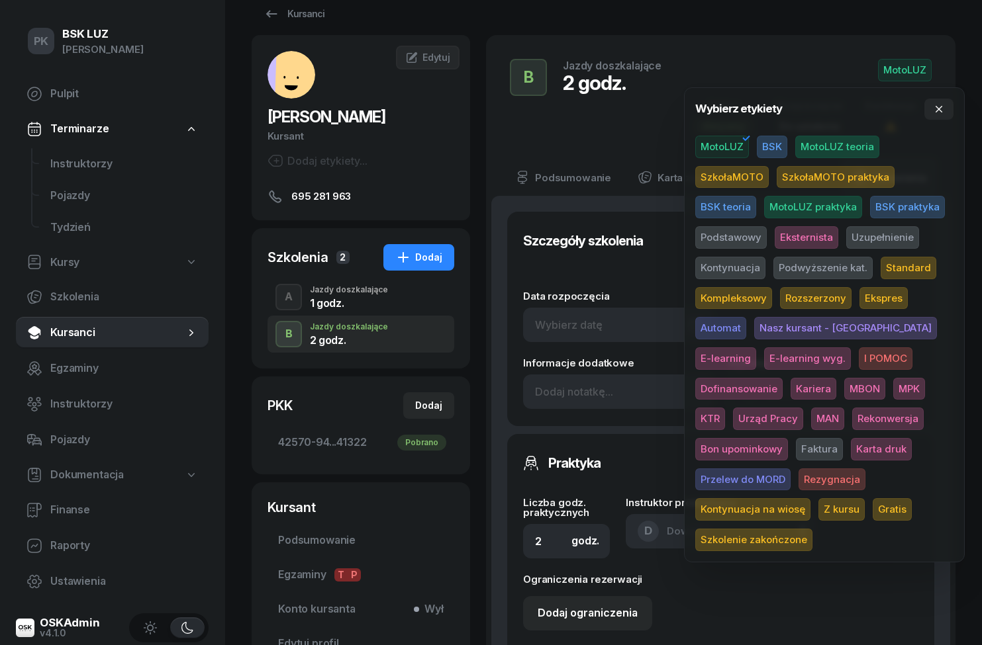
click at [877, 236] on span "Uzupełnienie" at bounding box center [882, 237] width 73 height 23
click at [926, 26] on div "Kursanci" at bounding box center [604, 14] width 704 height 26
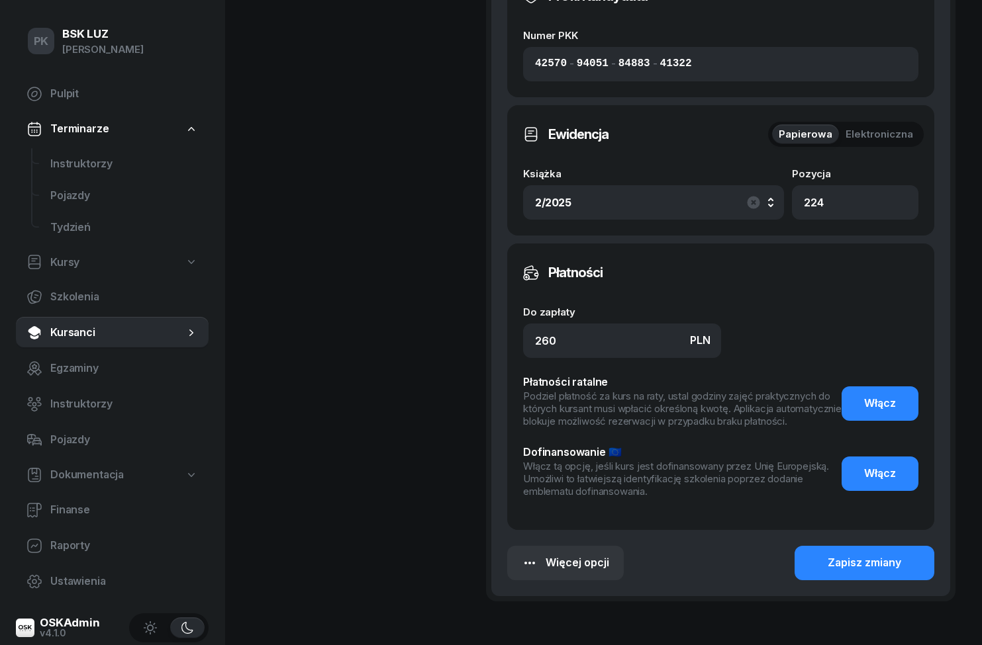
scroll to position [732, 0]
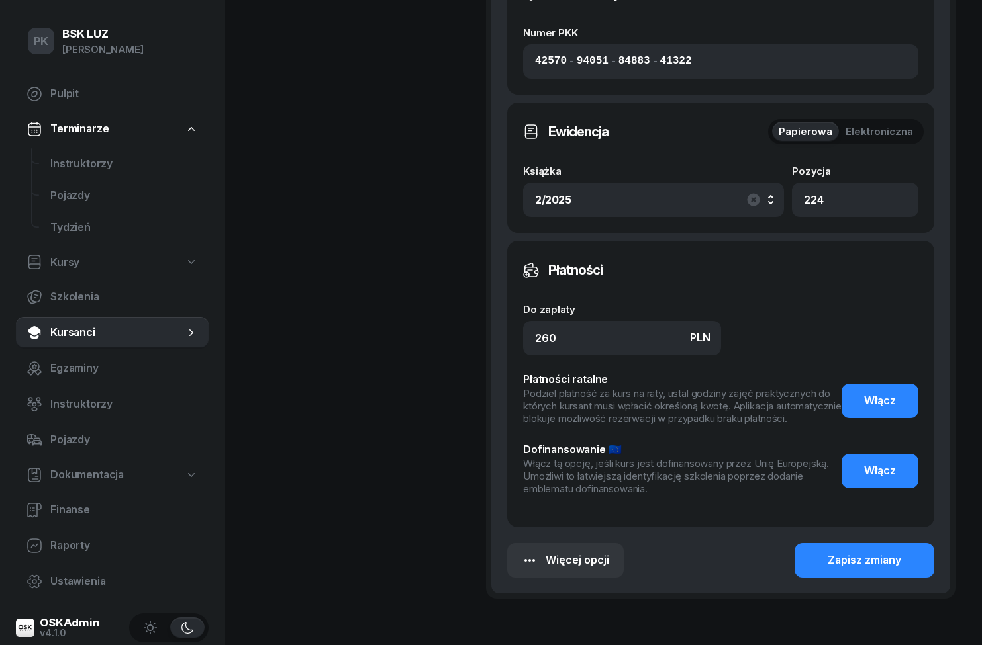
click at [890, 560] on div "Zapisz zmiany" at bounding box center [863, 560] width 73 height 17
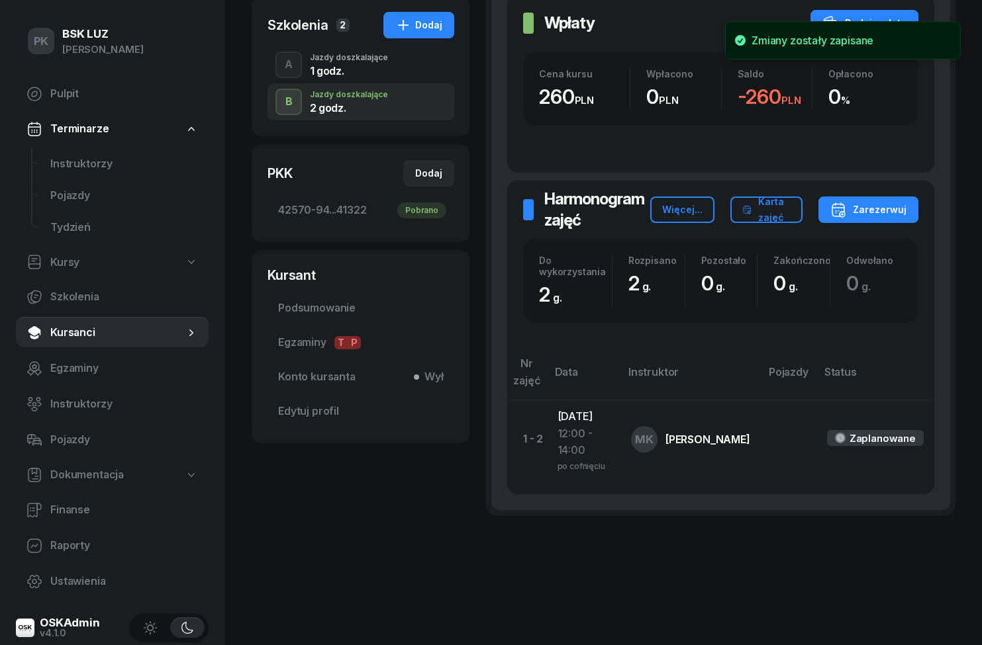
scroll to position [214, 0]
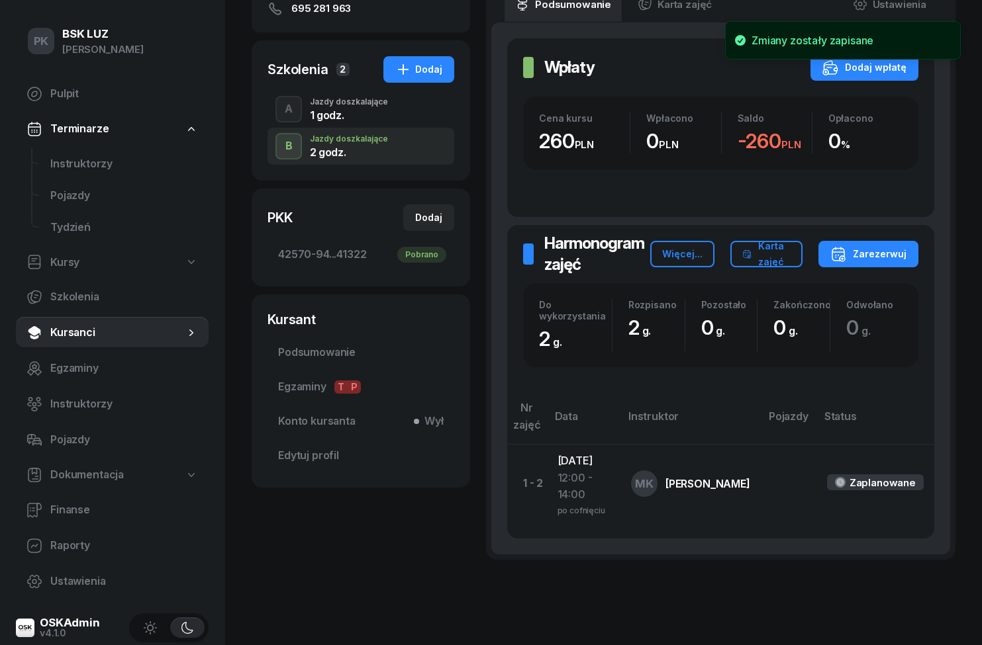
click at [762, 267] on div "Karta zajęć" at bounding box center [766, 254] width 48 height 32
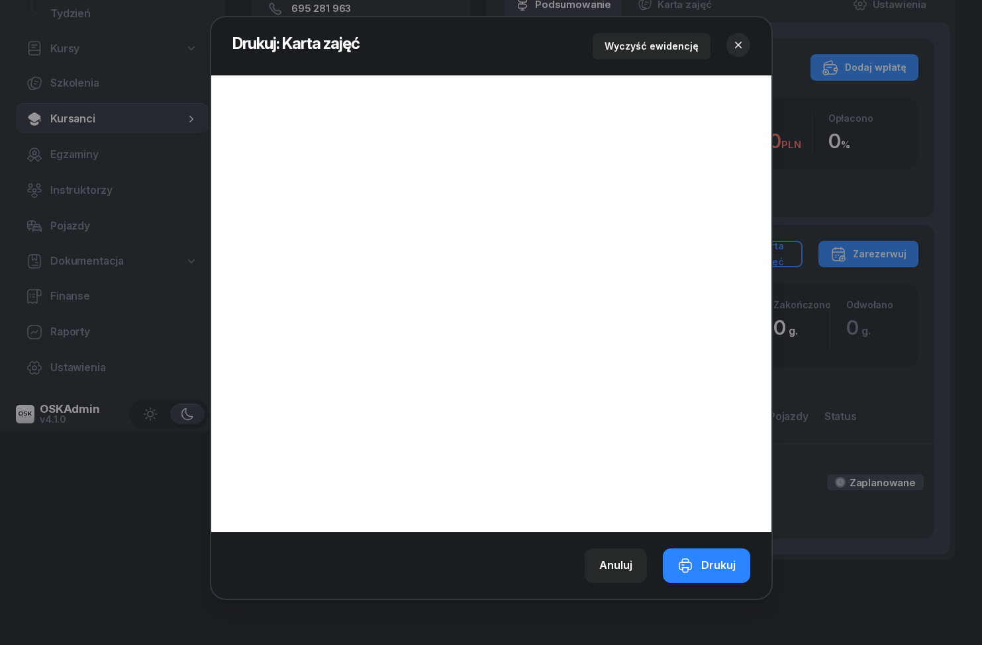
click at [951, 170] on div at bounding box center [491, 322] width 982 height 645
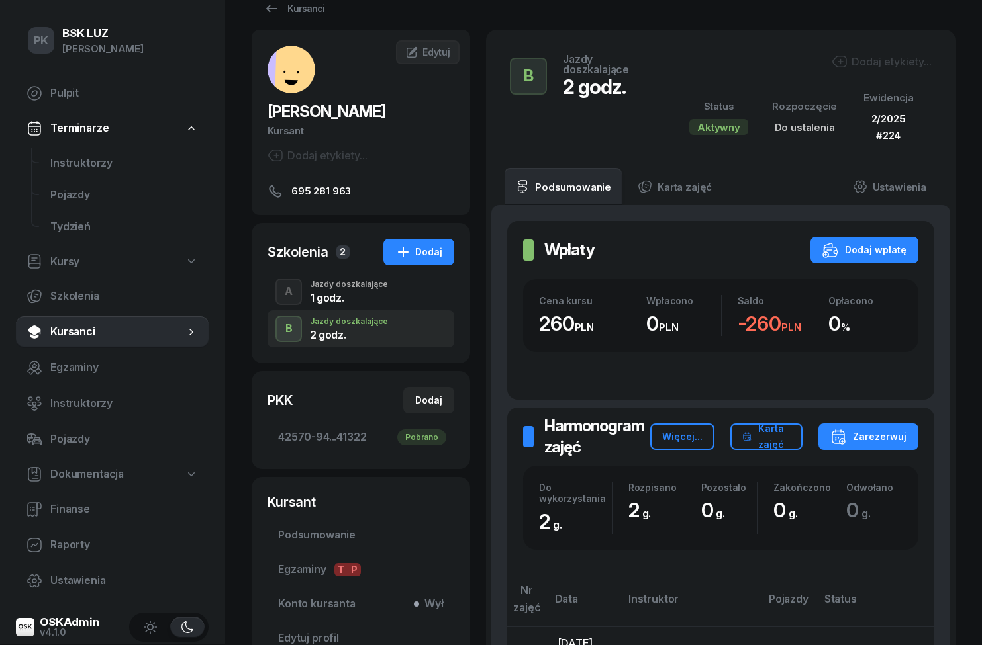
scroll to position [30, 2]
click at [782, 439] on div "Karta zajęć" at bounding box center [766, 438] width 48 height 32
